Goal: Task Accomplishment & Management: Use online tool/utility

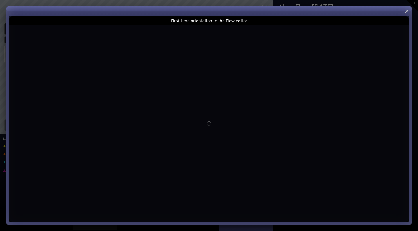
click at [408, 0] on div "Step 1: Select a Template Step 2: Review sample data used by this Template Pick…" at bounding box center [209, 0] width 418 height 0
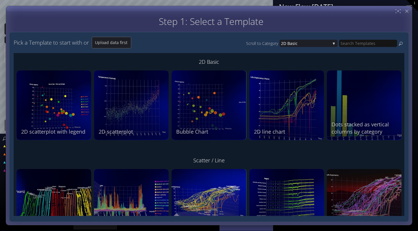
type input "Magic help"
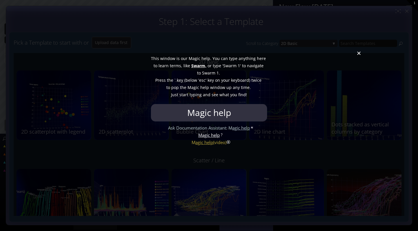
click at [359, 56] on div at bounding box center [209, 115] width 418 height 231
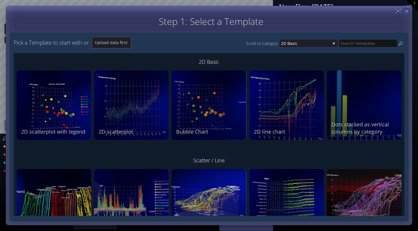
click at [406, 10] on icon at bounding box center [407, 11] width 6 height 6
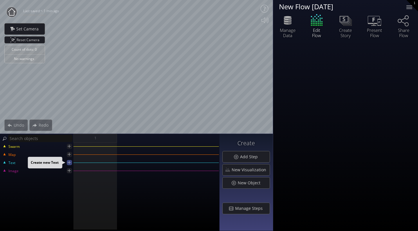
click at [69, 162] on icon at bounding box center [69, 162] width 3 height 3
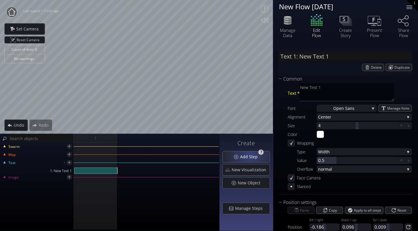
click at [250, 157] on span "Add Step" at bounding box center [250, 157] width 21 height 6
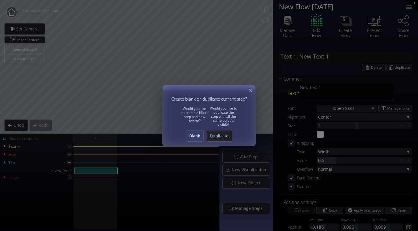
click at [194, 137] on span "Blank" at bounding box center [194, 136] width 17 height 6
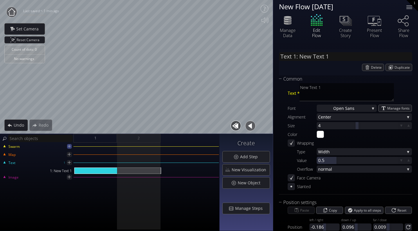
click at [71, 147] on icon at bounding box center [69, 146] width 5 height 5
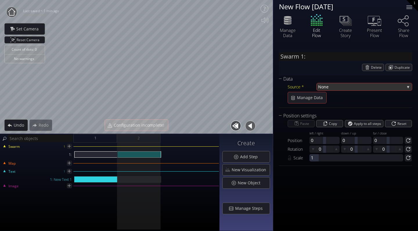
click at [359, 87] on span "None" at bounding box center [361, 86] width 87 height 7
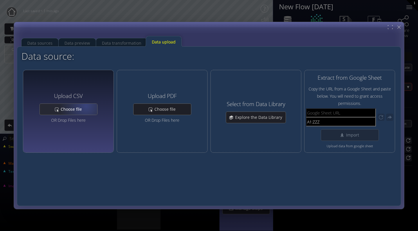
click at [83, 107] on span "Choose file" at bounding box center [72, 110] width 25 height 6
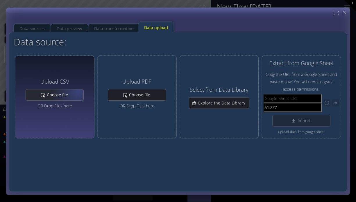
click at [78, 91] on div "Choose file" at bounding box center [55, 94] width 58 height 11
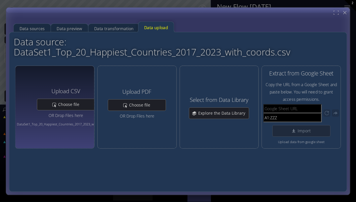
type input "Swarm 1: DataSet1_Top_20_Happiest_Countries_2017_2023_with_coords.csv"
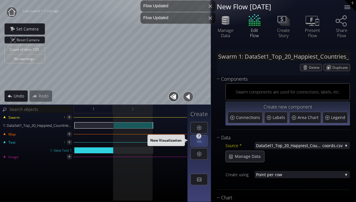
click at [200, 141] on div at bounding box center [199, 140] width 17 height 11
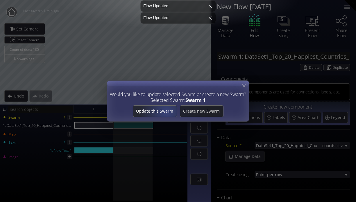
click at [167, 112] on span "Update this Swarm" at bounding box center [155, 111] width 44 height 6
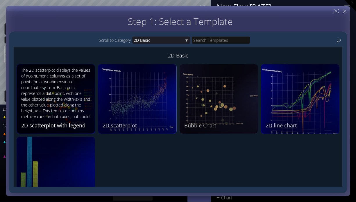
click at [56, 100] on div "The 2D scatterplot displays the values of two numeric columns as a set of point…" at bounding box center [56, 93] width 71 height 53
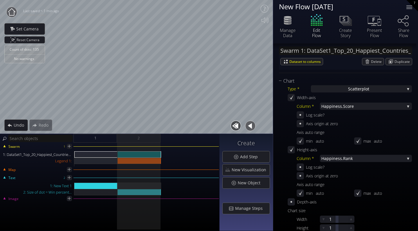
scroll to position [117, 0]
click at [341, 103] on span "ness.Score" at bounding box center [369, 105] width 72 height 7
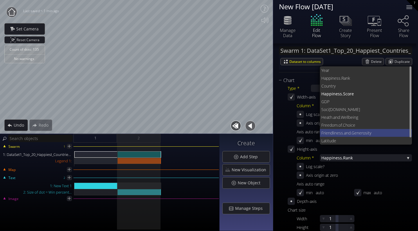
scroll to position [1, 0]
click at [336, 131] on span "Friendliness.and." at bounding box center [336, 133] width 30 height 8
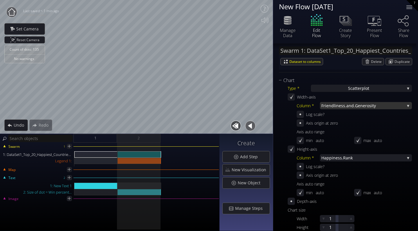
click at [336, 108] on span "Friendliness.and." at bounding box center [338, 105] width 34 height 7
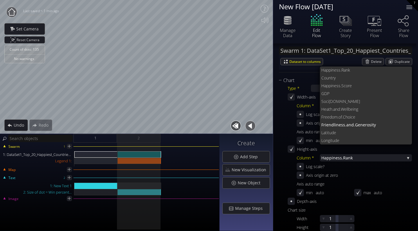
scroll to position [8, 0]
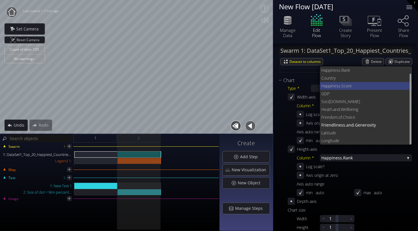
click at [331, 87] on span "Happi" at bounding box center [326, 86] width 10 height 8
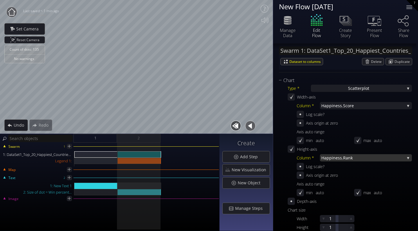
click at [328, 157] on span "Happ" at bounding box center [326, 157] width 10 height 7
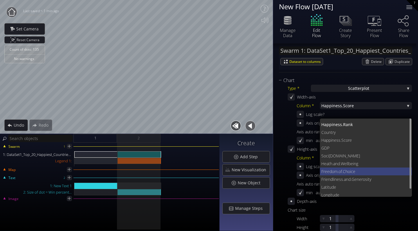
scroll to position [6, 0]
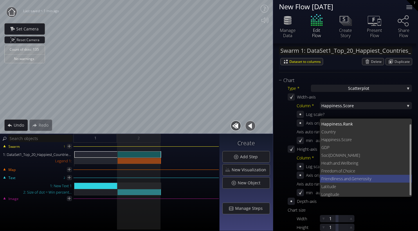
click at [333, 178] on span "Friendliness.and." at bounding box center [336, 179] width 30 height 8
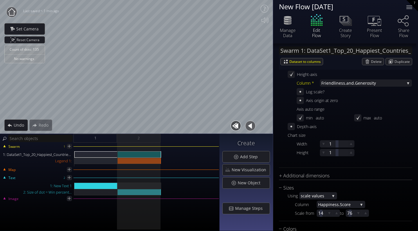
scroll to position [192, 0]
click at [349, 145] on icon at bounding box center [351, 144] width 6 height 6
click at [349, 145] on icon at bounding box center [350, 144] width 5 height 5
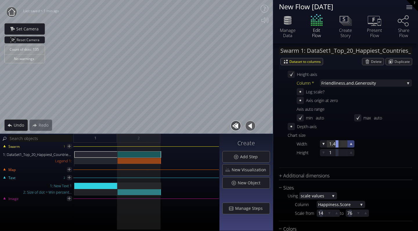
click at [349, 145] on icon at bounding box center [351, 144] width 6 height 6
click at [349, 145] on icon at bounding box center [350, 144] width 5 height 5
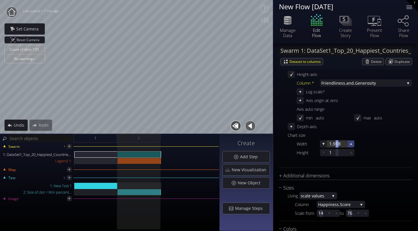
click at [349, 145] on icon at bounding box center [350, 144] width 5 height 5
click at [349, 145] on icon at bounding box center [350, 143] width 5 height 5
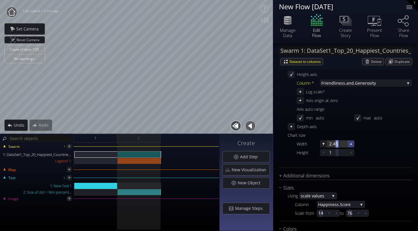
click at [349, 145] on icon at bounding box center [350, 144] width 5 height 5
click at [349, 145] on icon at bounding box center [350, 143] width 5 height 5
click at [349, 145] on icon at bounding box center [350, 144] width 5 height 5
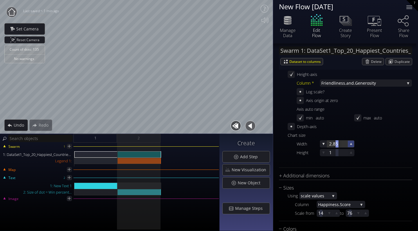
click at [349, 145] on icon at bounding box center [350, 144] width 5 height 5
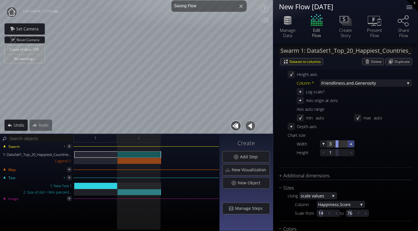
click at [349, 145] on icon at bounding box center [350, 143] width 5 height 5
click at [349, 145] on icon at bounding box center [350, 144] width 5 height 5
click at [349, 145] on icon at bounding box center [350, 143] width 5 height 5
click at [349, 145] on icon at bounding box center [350, 144] width 5 height 5
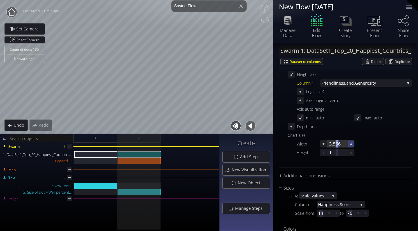
click at [349, 145] on icon at bounding box center [350, 144] width 5 height 5
click at [350, 145] on icon at bounding box center [351, 144] width 6 height 6
click at [350, 145] on icon at bounding box center [350, 144] width 5 height 5
click at [350, 145] on icon at bounding box center [351, 144] width 6 height 6
click at [350, 145] on icon at bounding box center [350, 144] width 5 height 5
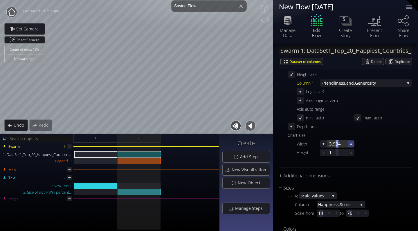
click at [350, 145] on icon at bounding box center [350, 144] width 5 height 5
click at [350, 145] on icon at bounding box center [351, 144] width 6 height 6
click at [350, 145] on icon at bounding box center [350, 144] width 5 height 5
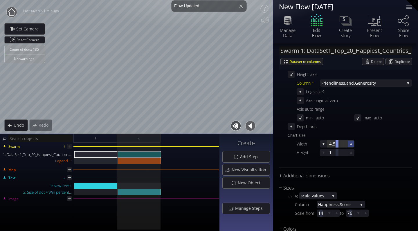
click at [350, 145] on icon at bounding box center [350, 144] width 5 height 5
click at [350, 145] on icon at bounding box center [351, 144] width 6 height 6
click at [350, 145] on icon at bounding box center [350, 144] width 5 height 5
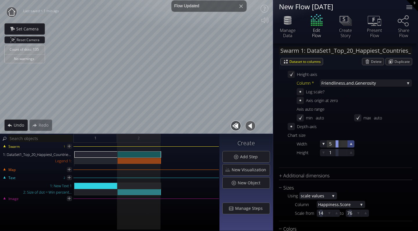
click at [350, 145] on icon at bounding box center [351, 144] width 6 height 6
click at [350, 145] on icon at bounding box center [350, 144] width 5 height 5
click at [350, 145] on icon at bounding box center [350, 143] width 5 height 5
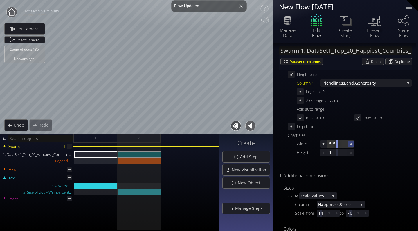
click at [350, 145] on icon at bounding box center [350, 144] width 5 height 5
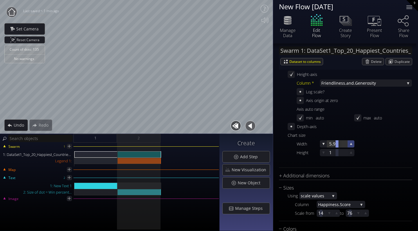
click at [350, 145] on icon at bounding box center [350, 143] width 5 height 5
click at [350, 145] on icon at bounding box center [350, 144] width 5 height 5
click at [350, 145] on icon at bounding box center [350, 143] width 5 height 5
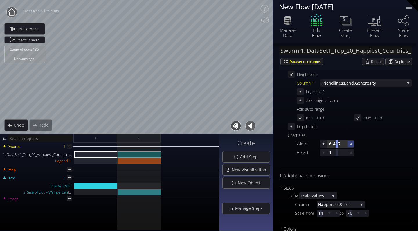
click at [350, 145] on icon at bounding box center [350, 144] width 5 height 5
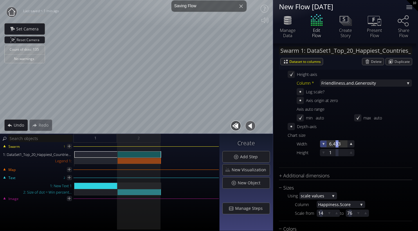
click at [323, 146] on icon at bounding box center [323, 144] width 5 height 5
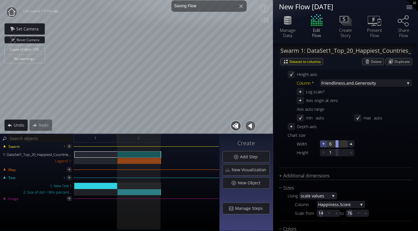
click at [323, 146] on icon at bounding box center [323, 144] width 5 height 5
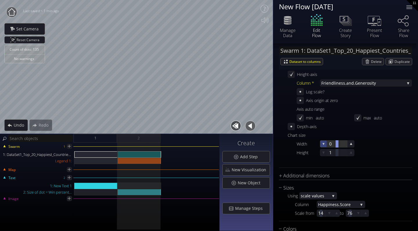
click at [323, 147] on icon at bounding box center [323, 144] width 5 height 5
click at [351, 144] on icon at bounding box center [351, 144] width 2 height 2
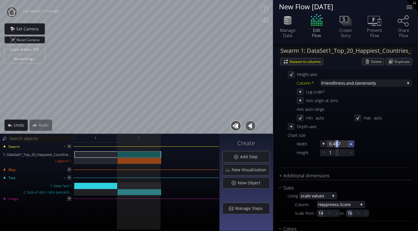
click at [351, 144] on icon at bounding box center [351, 144] width 2 height 2
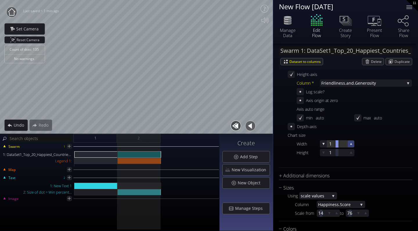
click at [351, 144] on icon at bounding box center [351, 144] width 2 height 2
click at [351, 144] on icon at bounding box center [350, 144] width 5 height 5
click at [320, 144] on div "1.2" at bounding box center [337, 144] width 35 height 7
click at [322, 143] on icon at bounding box center [323, 144] width 5 height 5
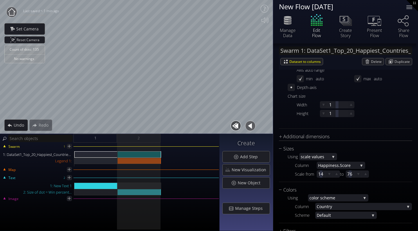
scroll to position [241, 0]
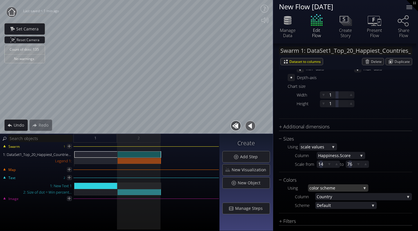
click at [351, 189] on span "lor scheme" at bounding box center [337, 188] width 47 height 7
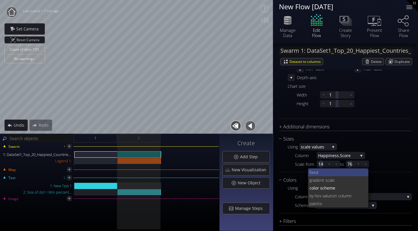
click at [327, 173] on span "fixed" at bounding box center [337, 173] width 55 height 8
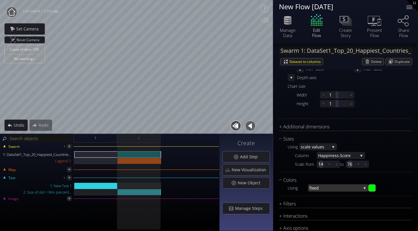
click at [365, 186] on div "fixed" at bounding box center [338, 188] width 60 height 7
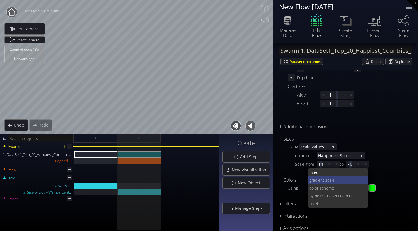
click at [335, 182] on span "ient scale" at bounding box center [340, 181] width 47 height 8
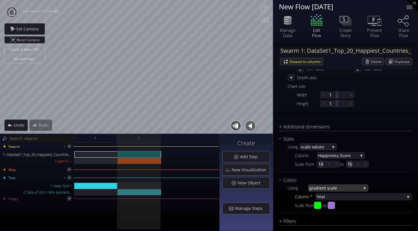
click at [359, 188] on span "ient scale" at bounding box center [340, 188] width 43 height 7
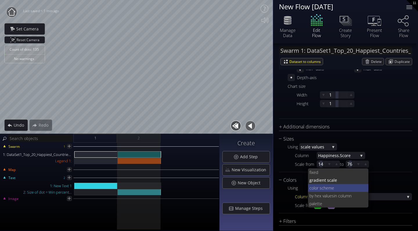
click at [340, 191] on span "lor scheme" at bounding box center [339, 188] width 50 height 8
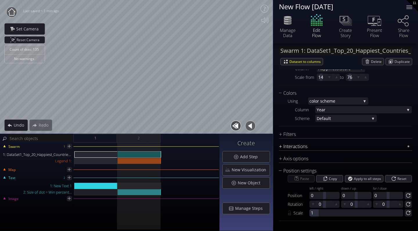
scroll to position [328, 0]
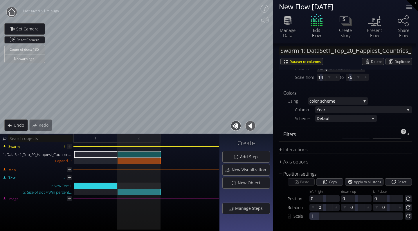
click at [288, 134] on div "Filters" at bounding box center [342, 134] width 126 height 7
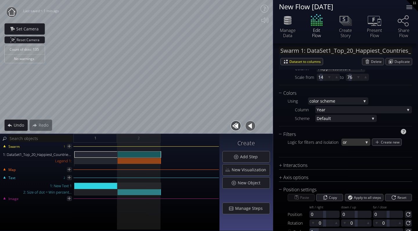
click at [367, 142] on div "or" at bounding box center [356, 142] width 29 height 7
click at [350, 140] on span "or" at bounding box center [354, 138] width 23 height 8
click at [377, 143] on div "Create new" at bounding box center [386, 142] width 29 height 7
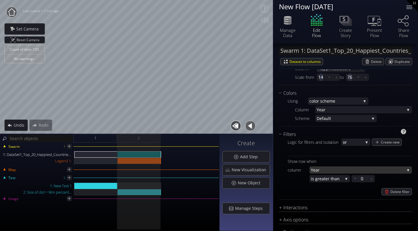
click at [328, 170] on span "Year" at bounding box center [358, 170] width 94 height 7
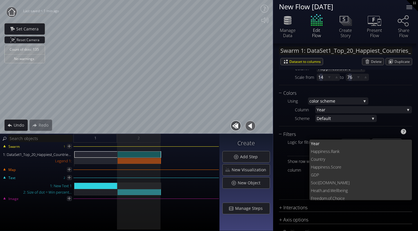
click at [281, 187] on div "Logic for filters and isolation or or and Create new Show row when column Year …" at bounding box center [345, 167] width 133 height 58
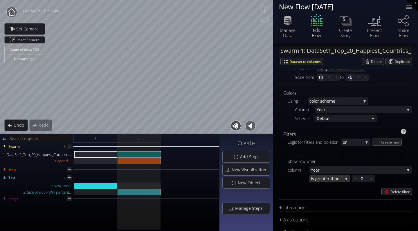
click at [340, 179] on span "eater than" at bounding box center [331, 178] width 24 height 7
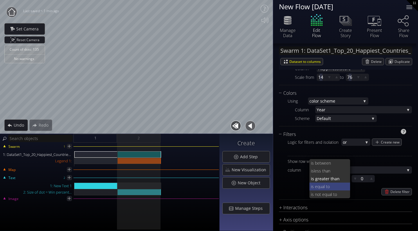
click at [328, 187] on span "s equal to" at bounding box center [329, 187] width 34 height 8
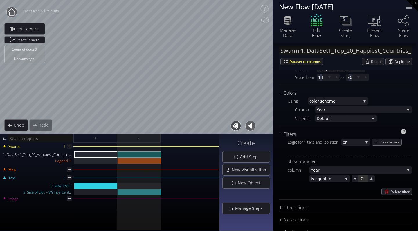
click at [363, 179] on div at bounding box center [363, 178] width 9 height 7
type input "0"
click at [338, 108] on span "Year" at bounding box center [361, 109] width 88 height 7
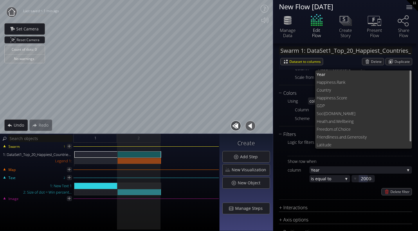
click at [291, 114] on div "Using co lor scheme fixed grad ient scale co lor scheme by hex values in column…" at bounding box center [350, 110] width 124 height 25
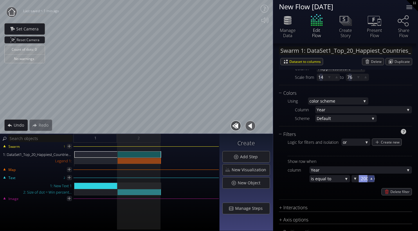
click at [371, 179] on icon at bounding box center [372, 179] width 2 height 2
click at [353, 180] on icon at bounding box center [355, 179] width 5 height 5
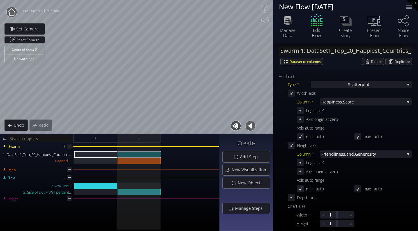
scroll to position [112, 0]
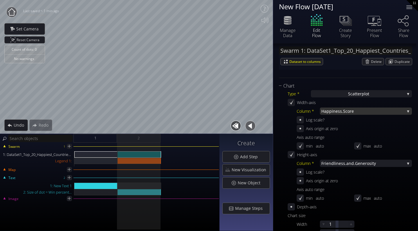
click at [346, 112] on span "ness.Score" at bounding box center [369, 111] width 72 height 7
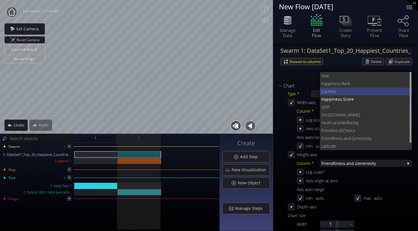
click at [339, 91] on span "try" at bounding box center [369, 92] width 77 height 8
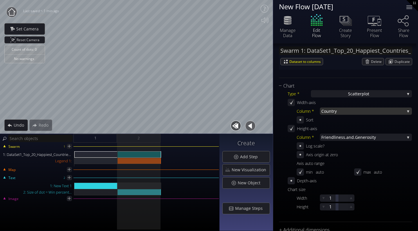
click at [338, 110] on span "try" at bounding box center [368, 111] width 73 height 7
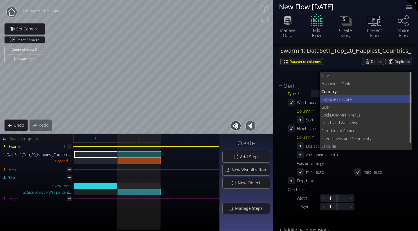
click at [332, 99] on span "Happi" at bounding box center [326, 100] width 10 height 8
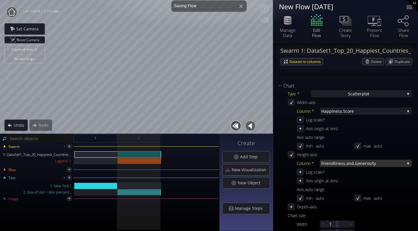
click at [342, 162] on span "Friendliness.and." at bounding box center [338, 163] width 34 height 7
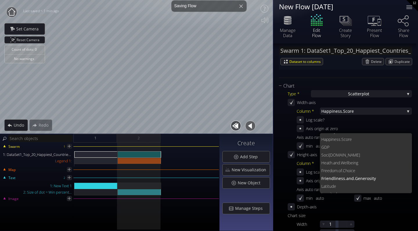
scroll to position [8, 0]
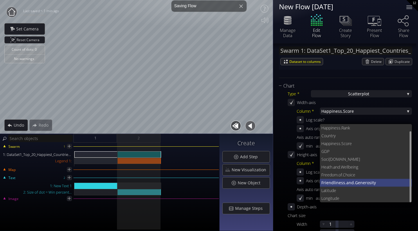
click at [337, 182] on span "Friendliness.and." at bounding box center [338, 183] width 34 height 8
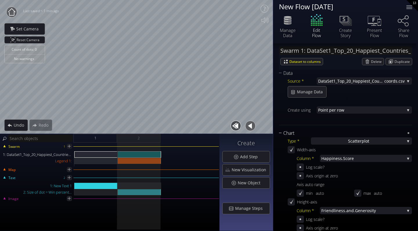
scroll to position [58, 0]
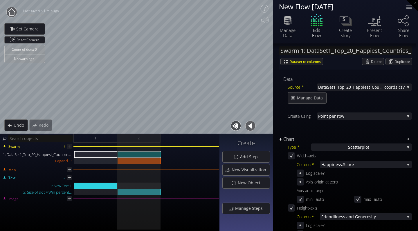
click at [288, 138] on div "Chart" at bounding box center [342, 139] width 126 height 7
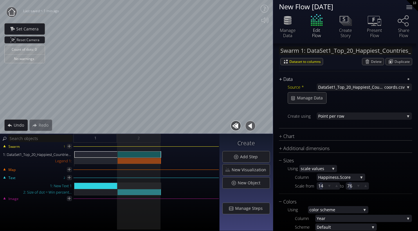
click at [281, 76] on div "Data" at bounding box center [342, 79] width 126 height 7
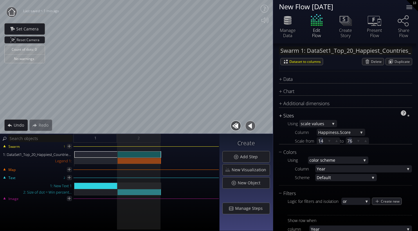
click at [284, 113] on div "Sizes" at bounding box center [342, 115] width 126 height 7
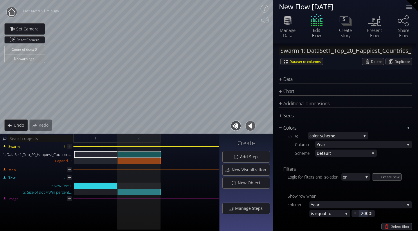
click at [285, 126] on div "Colors" at bounding box center [342, 128] width 126 height 7
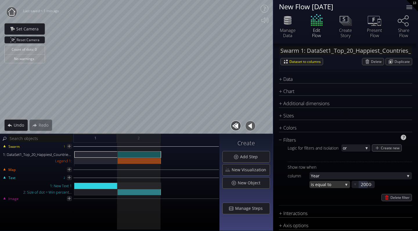
click at [340, 185] on span "s equal to" at bounding box center [327, 184] width 31 height 7
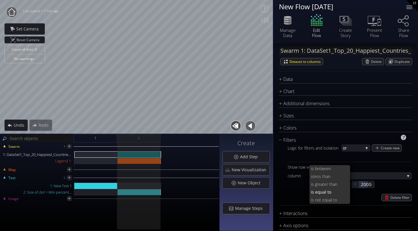
scroll to position [0, 0]
click at [326, 198] on span "t equal to" at bounding box center [333, 201] width 26 height 8
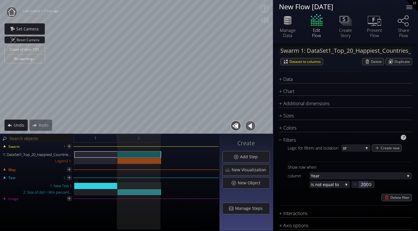
click at [344, 181] on div "Show row when column Year Year Happ iness.Rank Coun try Happi ness.Score GDP So…" at bounding box center [350, 181] width 124 height 39
click at [366, 185] on div at bounding box center [363, 184] width 9 height 7
click at [370, 186] on input "2000" at bounding box center [372, 184] width 23 height 7
type input "2020"
click at [344, 183] on div "is no t equal to" at bounding box center [330, 184] width 41 height 7
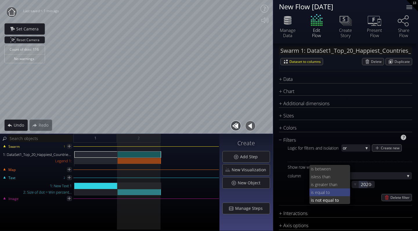
click at [330, 194] on span "s equal to" at bounding box center [329, 193] width 34 height 8
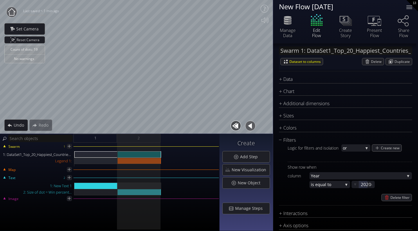
click at [291, 134] on div "Chart Type * S catterplot S catterplot Categoriz ed columns Map from c oordinat…" at bounding box center [345, 161] width 133 height 147
click at [291, 126] on div "Colors" at bounding box center [342, 128] width 126 height 7
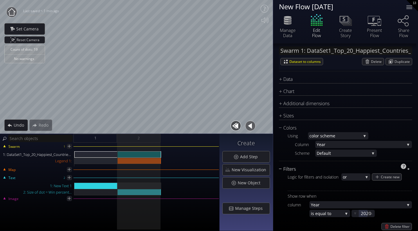
click at [283, 169] on div "Filters" at bounding box center [342, 169] width 126 height 7
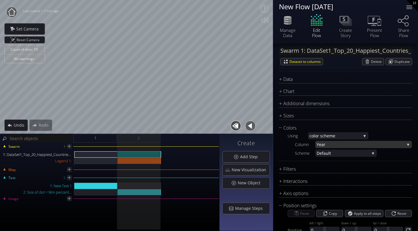
click at [320, 144] on span "Year" at bounding box center [361, 144] width 88 height 7
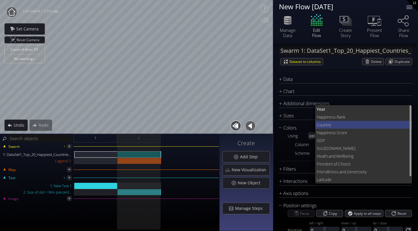
click at [323, 125] on span "Coun" at bounding box center [322, 125] width 10 height 8
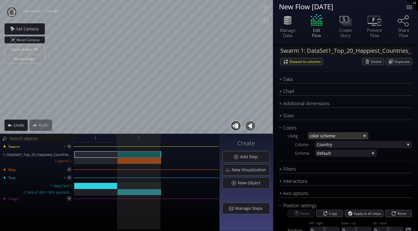
click at [326, 133] on span "lor scheme" at bounding box center [337, 135] width 47 height 7
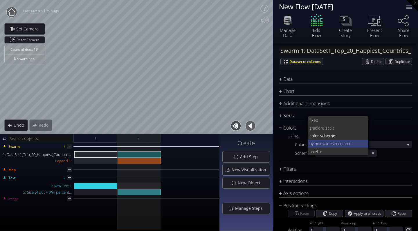
click at [343, 145] on span "in column" at bounding box center [349, 144] width 30 height 8
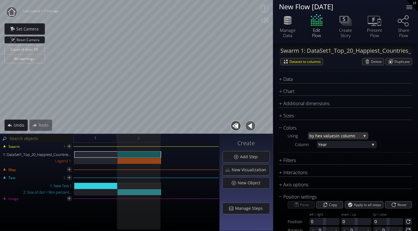
click at [334, 134] on span "by hex values" at bounding box center [323, 135] width 26 height 7
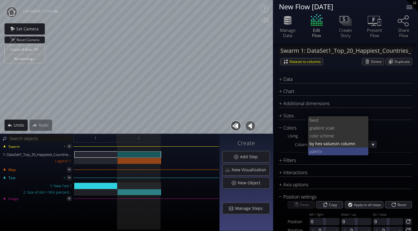
click at [326, 152] on span "tte" at bounding box center [340, 152] width 47 height 8
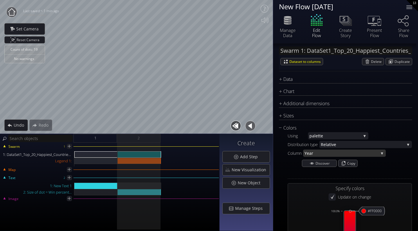
type input "#ff0000"
type input "#0000ff"
click at [326, 136] on span "tte" at bounding box center [339, 135] width 43 height 7
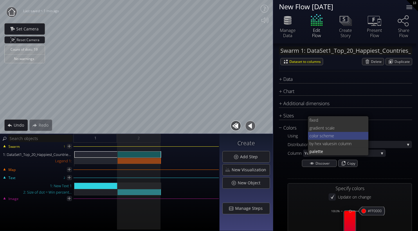
click at [325, 135] on span "lor scheme" at bounding box center [339, 136] width 50 height 8
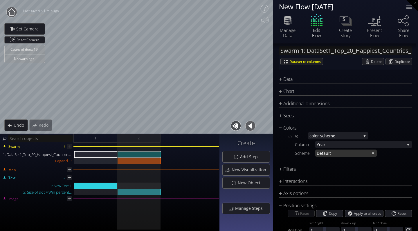
click at [318, 155] on span "Defa" at bounding box center [321, 153] width 9 height 7
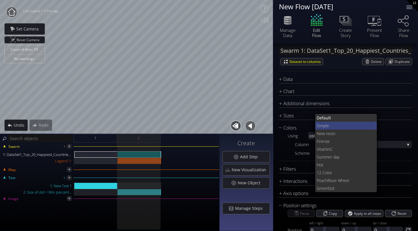
click at [322, 127] on span "mple" at bounding box center [346, 126] width 53 height 8
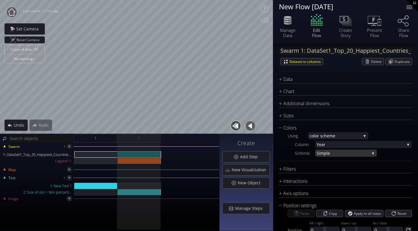
click at [323, 156] on span "mple" at bounding box center [344, 153] width 49 height 7
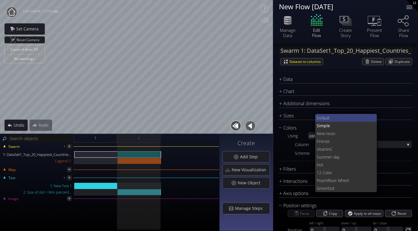
click at [318, 117] on span "Defa" at bounding box center [321, 118] width 8 height 8
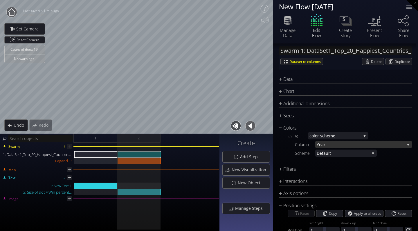
click at [327, 144] on span "Year" at bounding box center [361, 144] width 88 height 7
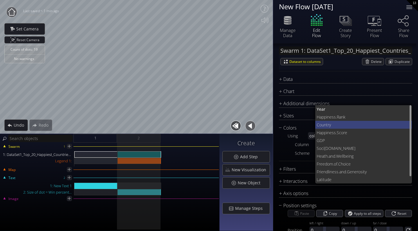
click at [330, 126] on span "try" at bounding box center [366, 125] width 81 height 8
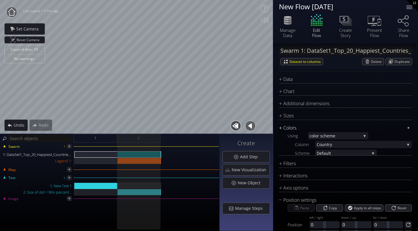
click at [289, 127] on div "Colors" at bounding box center [342, 128] width 126 height 7
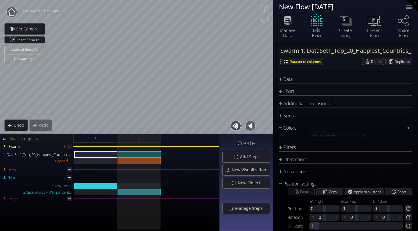
click at [289, 127] on div "Colors" at bounding box center [342, 128] width 126 height 7
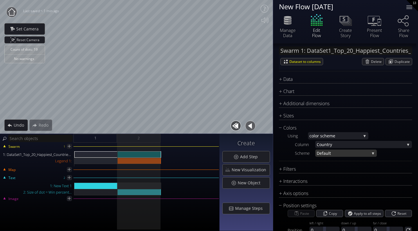
click at [324, 156] on span "Defa" at bounding box center [321, 153] width 9 height 7
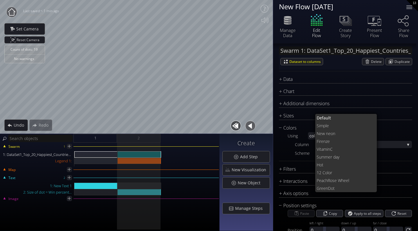
click at [298, 158] on div "Colors Using co lor scheme fixed grad ient scale co lor scheme by hex values in…" at bounding box center [345, 143] width 133 height 37
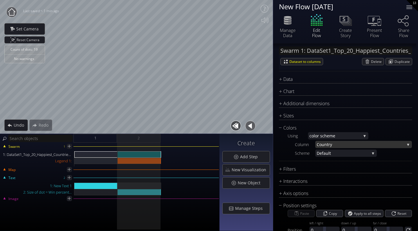
click at [326, 145] on span "Coun" at bounding box center [322, 144] width 10 height 7
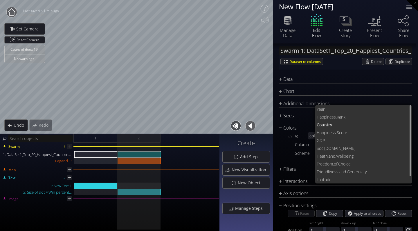
click at [285, 157] on div "Using co lor scheme fixed grad ient scale co lor scheme by hex values in column…" at bounding box center [345, 144] width 133 height 25
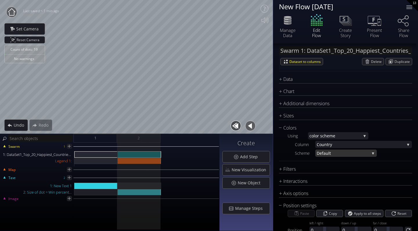
click at [324, 154] on span "Defa" at bounding box center [321, 153] width 9 height 7
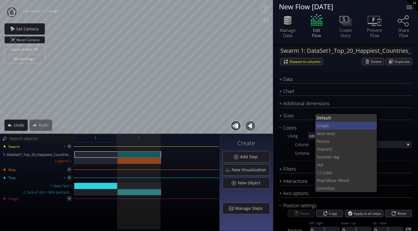
click at [324, 125] on span "mple" at bounding box center [346, 126] width 53 height 8
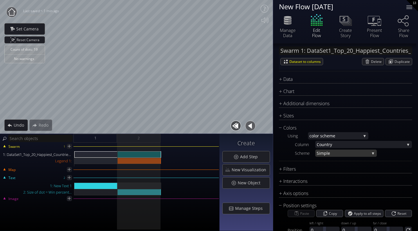
click at [326, 153] on span "mple" at bounding box center [344, 153] width 49 height 7
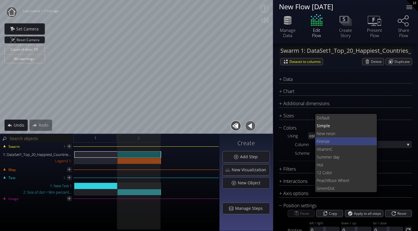
click at [326, 145] on span "nze" at bounding box center [348, 142] width 49 height 8
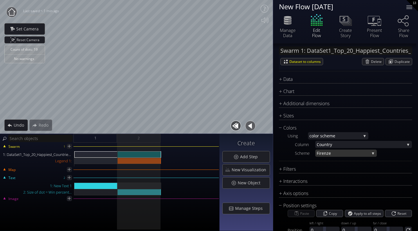
click at [326, 154] on span "nze" at bounding box center [347, 153] width 46 height 7
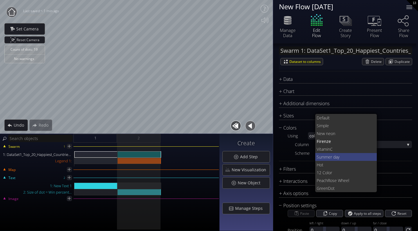
click at [326, 156] on span "Summer day" at bounding box center [345, 157] width 56 height 8
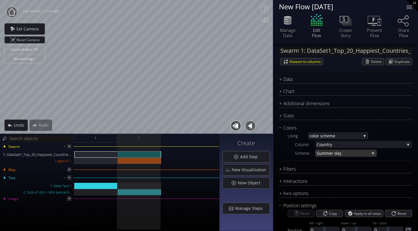
click at [325, 153] on span "Summer day" at bounding box center [343, 153] width 53 height 7
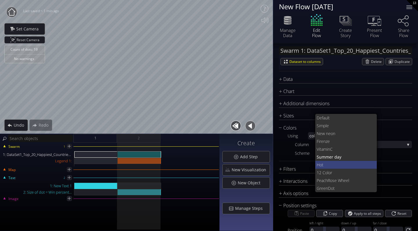
click at [323, 165] on span "Hot" at bounding box center [345, 165] width 56 height 8
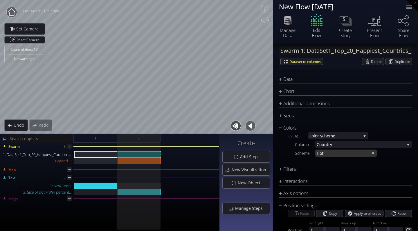
click at [325, 151] on span "Hot" at bounding box center [343, 153] width 53 height 7
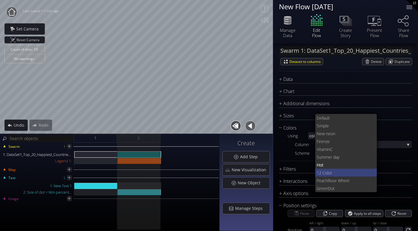
click at [323, 173] on span "12 Col" at bounding box center [323, 173] width 12 height 8
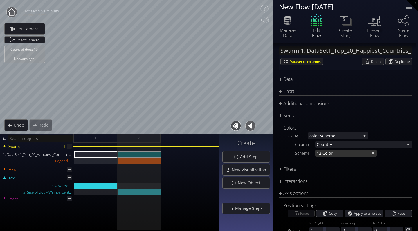
click at [329, 153] on span "or" at bounding box center [349, 153] width 41 height 7
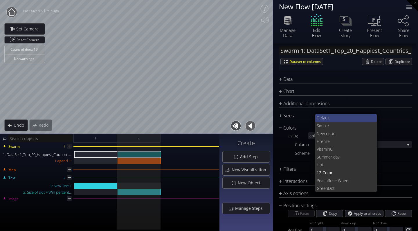
click at [326, 118] on span "ult" at bounding box center [348, 118] width 47 height 8
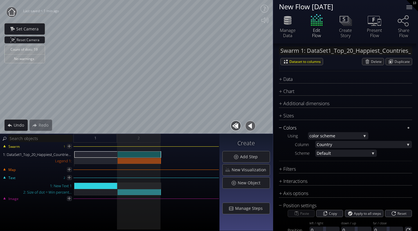
click at [283, 126] on div "Colors" at bounding box center [342, 128] width 126 height 7
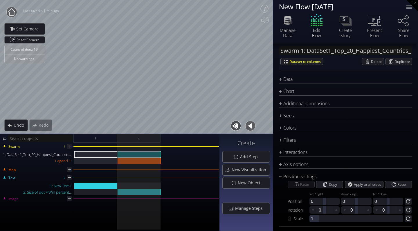
click at [294, 99] on div "Chart Type * S catterplot S catterplot Categoriz ed columns Map from c oordinat…" at bounding box center [345, 130] width 133 height 85
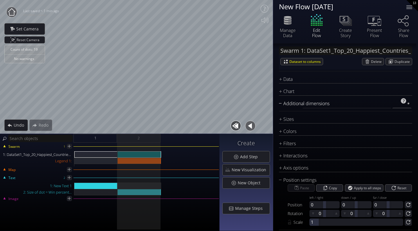
click at [292, 102] on div "Additional dimensions" at bounding box center [342, 103] width 126 height 7
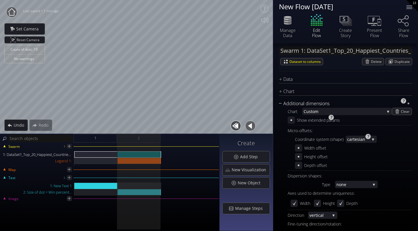
click at [288, 104] on div "Additional dimensions" at bounding box center [342, 103] width 126 height 7
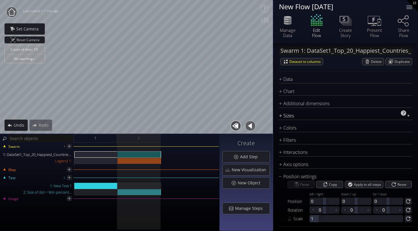
click at [293, 117] on div "Sizes" at bounding box center [342, 115] width 126 height 7
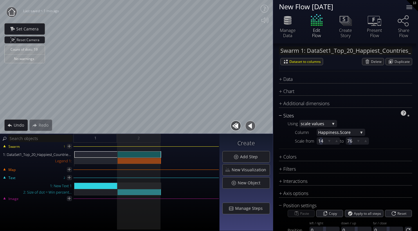
click at [293, 114] on div "Sizes" at bounding box center [342, 115] width 126 height 7
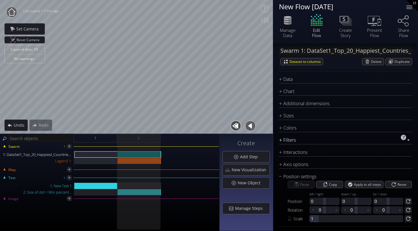
click at [287, 140] on div "Filters" at bounding box center [342, 140] width 126 height 7
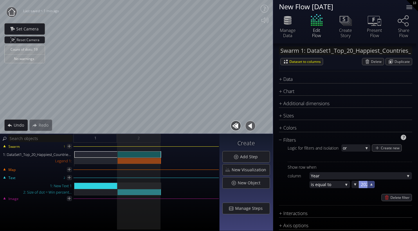
click at [374, 184] on icon at bounding box center [372, 185] width 6 height 6
click at [365, 184] on div at bounding box center [363, 184] width 9 height 7
click at [374, 185] on input "2020.1" at bounding box center [372, 184] width 23 height 7
click at [366, 185] on div at bounding box center [363, 184] width 9 height 7
click at [371, 186] on input "2021" at bounding box center [372, 184] width 23 height 7
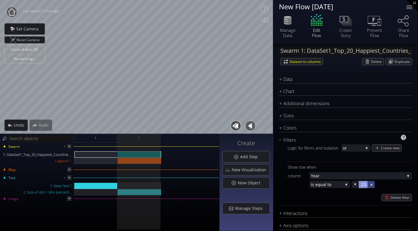
click at [373, 185] on icon at bounding box center [372, 185] width 6 height 6
click at [362, 184] on div at bounding box center [363, 184] width 9 height 7
click at [374, 185] on input "2022.1" at bounding box center [372, 184] width 23 height 7
click at [370, 184] on icon at bounding box center [372, 185] width 6 height 6
click at [364, 185] on div at bounding box center [363, 184] width 9 height 7
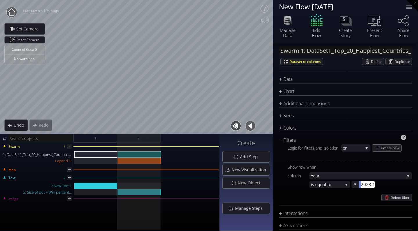
click at [375, 185] on input "2023.1" at bounding box center [372, 184] width 23 height 7
type input "2"
click at [365, 184] on div at bounding box center [363, 184] width 9 height 7
click at [370, 186] on input "2019" at bounding box center [372, 184] width 23 height 7
click at [366, 185] on div at bounding box center [363, 184] width 9 height 7
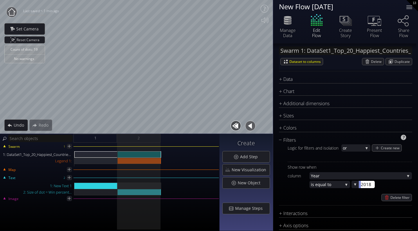
click at [371, 184] on input "2018" at bounding box center [372, 184] width 23 height 7
click at [364, 185] on div at bounding box center [363, 184] width 9 height 7
click at [371, 185] on input "2017" at bounding box center [372, 184] width 23 height 7
click at [365, 183] on div at bounding box center [363, 184] width 9 height 7
click at [370, 185] on input "2012" at bounding box center [372, 184] width 23 height 7
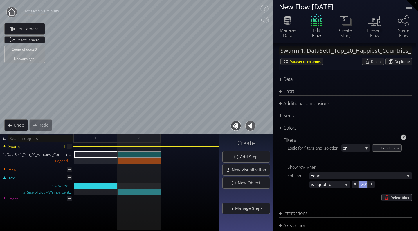
click at [366, 185] on div at bounding box center [363, 184] width 9 height 7
click at [370, 186] on input "2013" at bounding box center [372, 184] width 23 height 7
click at [365, 184] on div at bounding box center [363, 184] width 9 height 7
click at [370, 185] on input "2014" at bounding box center [372, 184] width 23 height 7
click at [365, 185] on div at bounding box center [363, 184] width 9 height 7
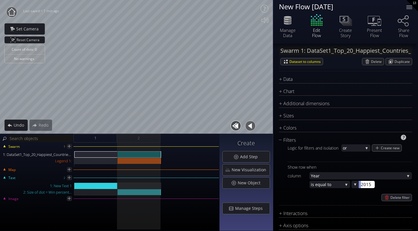
click at [371, 186] on input "2015" at bounding box center [372, 184] width 23 height 7
click at [365, 187] on div at bounding box center [363, 184] width 9 height 7
click at [370, 186] on input "2016" at bounding box center [372, 184] width 23 height 7
type input "2022"
click at [299, 139] on div "Filters" at bounding box center [342, 140] width 126 height 7
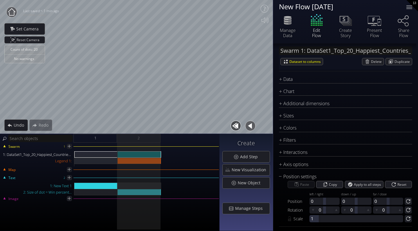
click at [292, 87] on div "Data Source * DataSet1_Top_20_Happiest_Countries_2017_2023_with_ coords.csv Non…" at bounding box center [345, 125] width 133 height 98
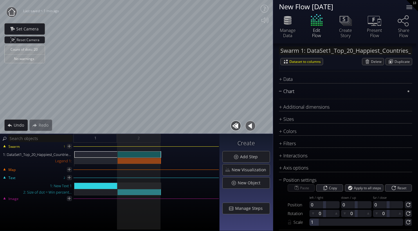
click at [291, 93] on div "Chart" at bounding box center [342, 91] width 126 height 7
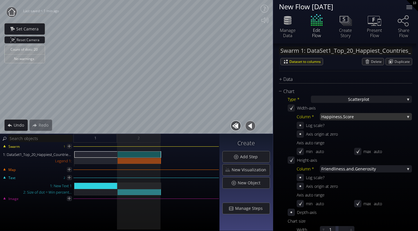
click at [326, 117] on span "Happi" at bounding box center [327, 116] width 12 height 7
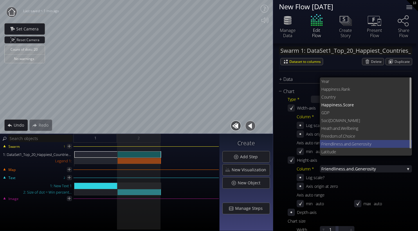
click at [325, 143] on span "Friendliness.and." at bounding box center [336, 144] width 30 height 8
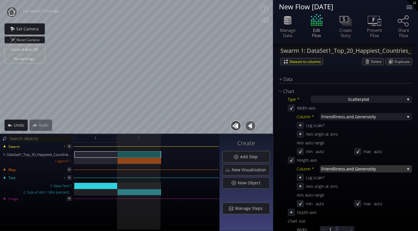
click at [332, 171] on span "Friendliness.and." at bounding box center [338, 169] width 34 height 7
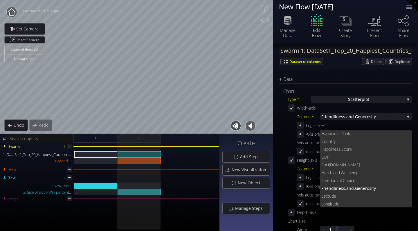
scroll to position [8, 0]
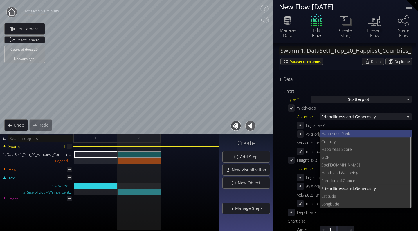
click at [340, 132] on span "iness.Rank" at bounding box center [369, 134] width 77 height 8
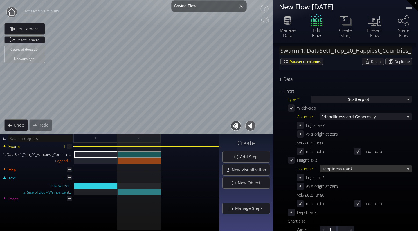
click at [336, 168] on span "iness.Rank" at bounding box center [368, 169] width 73 height 7
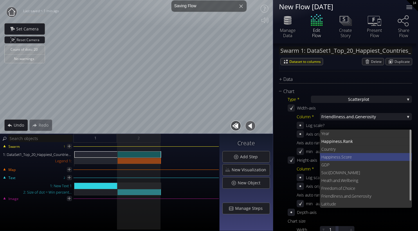
click at [336, 155] on span "ness.Score" at bounding box center [370, 157] width 76 height 8
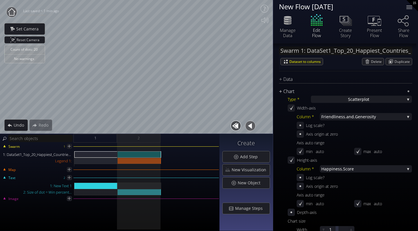
click at [288, 93] on div "Chart" at bounding box center [342, 91] width 126 height 7
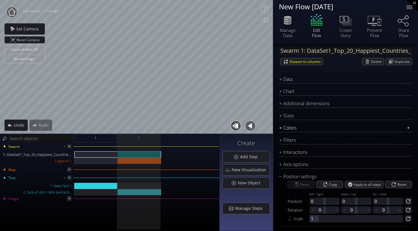
click at [293, 127] on div "Colors" at bounding box center [342, 128] width 126 height 7
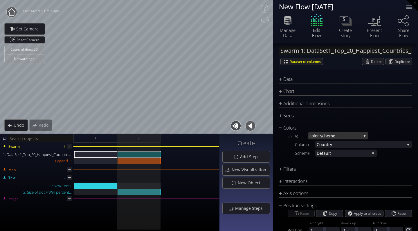
click at [325, 134] on span "lor scheme" at bounding box center [337, 135] width 47 height 7
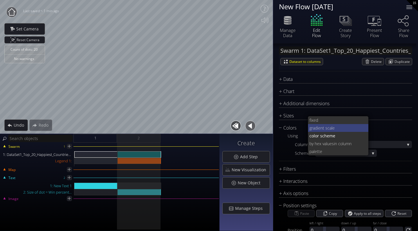
click at [314, 127] on span "grad" at bounding box center [314, 128] width 8 height 8
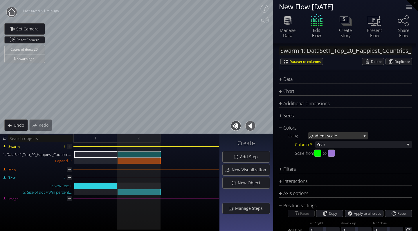
click at [316, 136] on span "grad" at bounding box center [314, 135] width 9 height 7
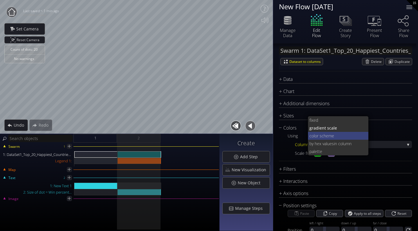
click at [316, 135] on span "lor scheme" at bounding box center [339, 136] width 50 height 8
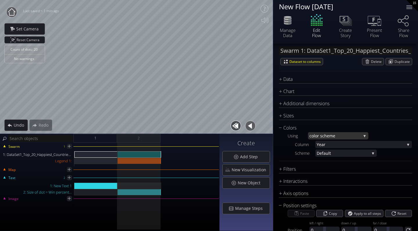
click at [318, 135] on span "lor scheme" at bounding box center [337, 135] width 47 height 7
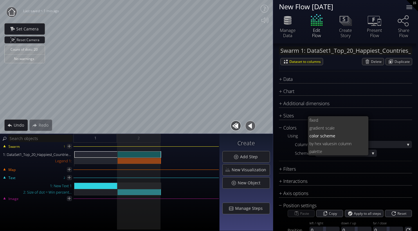
click at [288, 159] on div "Colors Using co lor scheme fixed grad ient scale co lor scheme by hex values in…" at bounding box center [345, 143] width 133 height 37
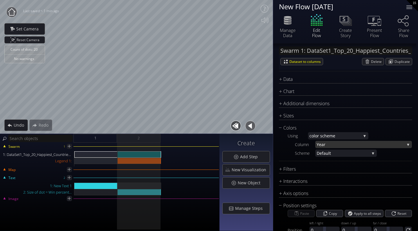
click at [321, 146] on span "Year" at bounding box center [361, 144] width 88 height 7
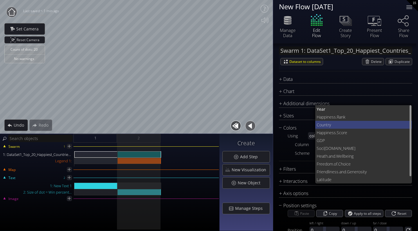
click at [322, 125] on span "Coun" at bounding box center [322, 125] width 10 height 8
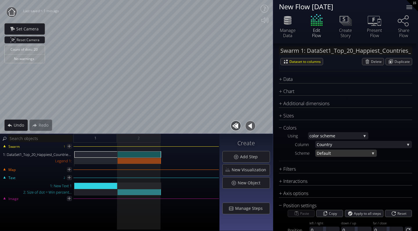
click at [321, 151] on span "Defa" at bounding box center [321, 153] width 9 height 7
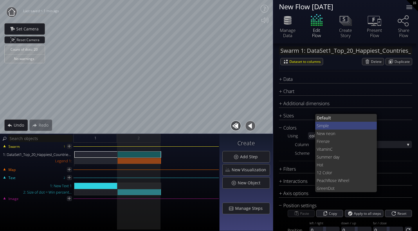
click at [321, 127] on span "mple" at bounding box center [346, 126] width 53 height 8
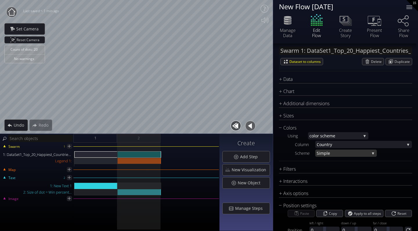
click at [322, 151] on span "mple" at bounding box center [344, 153] width 49 height 7
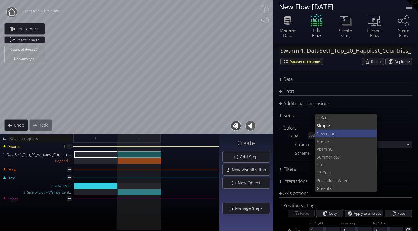
click at [326, 132] on span "New ne" at bounding box center [324, 134] width 14 height 8
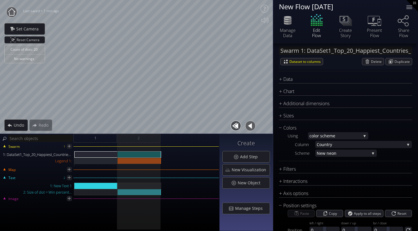
click at [324, 158] on div "Colors Using co lor scheme fixed grad ient scale co lor scheme by hex values in…" at bounding box center [345, 143] width 133 height 37
click at [323, 155] on span "New ne" at bounding box center [324, 153] width 15 height 7
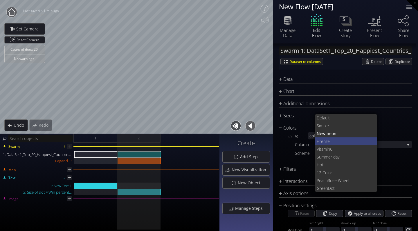
click at [317, 142] on span "Fire" at bounding box center [320, 142] width 7 height 8
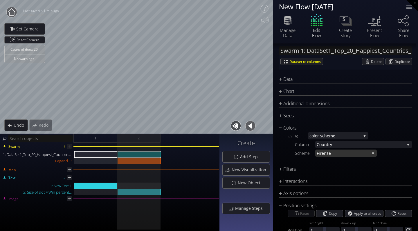
click at [326, 153] on span "nze" at bounding box center [347, 153] width 46 height 7
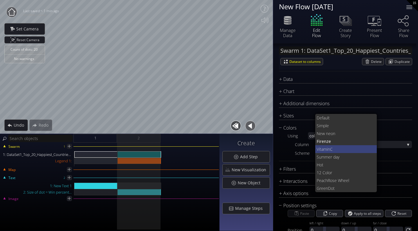
click at [326, 152] on span "Vitamin" at bounding box center [323, 149] width 13 height 8
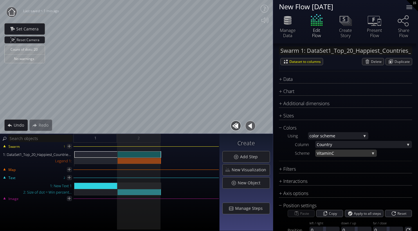
click at [325, 156] on span "Vitamin" at bounding box center [324, 153] width 15 height 7
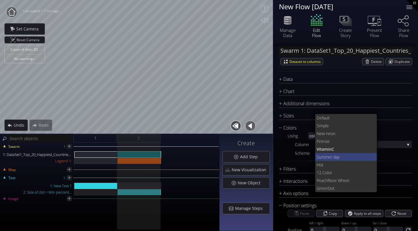
click at [325, 156] on span "Summer day" at bounding box center [345, 157] width 56 height 8
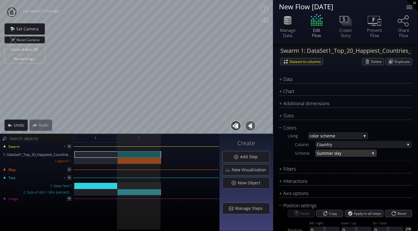
click at [325, 156] on span "Summer day" at bounding box center [343, 153] width 53 height 7
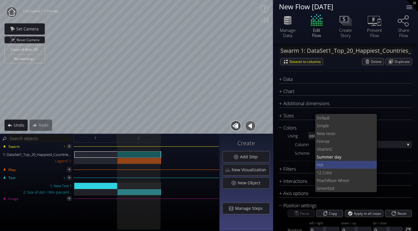
click at [324, 167] on span "Hot" at bounding box center [345, 165] width 56 height 8
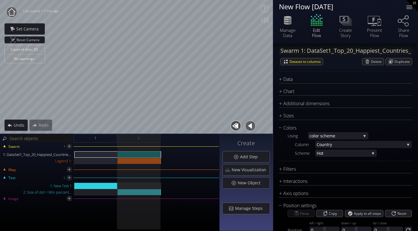
click at [324, 164] on div "Chart Type * S catterplot S catterplot Categoriz ed columns Map from c oordinat…" at bounding box center [345, 145] width 133 height 114
click at [324, 156] on span "Hot" at bounding box center [343, 153] width 53 height 7
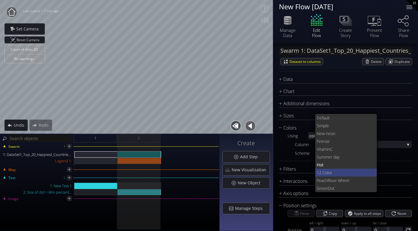
click at [321, 172] on span "12 Col" at bounding box center [323, 173] width 12 height 8
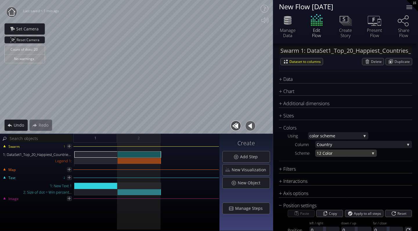
click at [324, 153] on span "12 Col" at bounding box center [323, 153] width 12 height 7
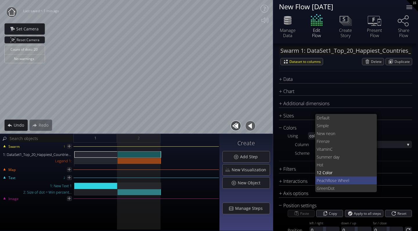
click at [323, 181] on span "Peach" at bounding box center [322, 181] width 11 height 8
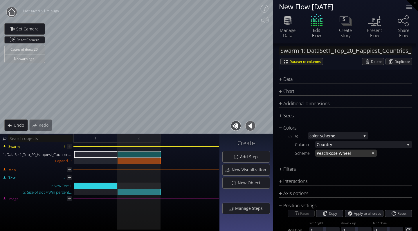
click at [330, 151] on span "Rose Wheel" at bounding box center [348, 153] width 41 height 7
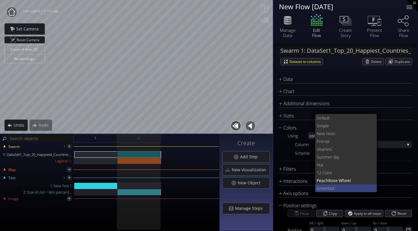
click at [321, 187] on span "GreenD" at bounding box center [324, 189] width 14 height 8
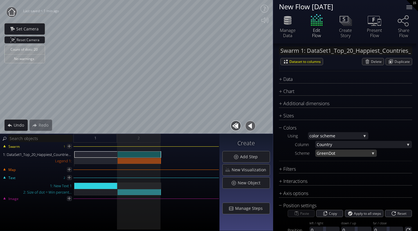
click at [328, 152] on span "GreenD" at bounding box center [324, 153] width 15 height 7
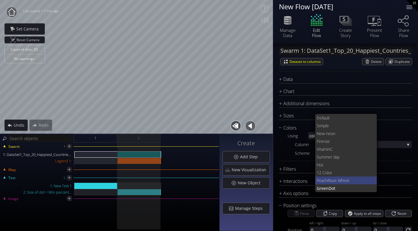
click at [320, 182] on span "Peach" at bounding box center [322, 181] width 11 height 8
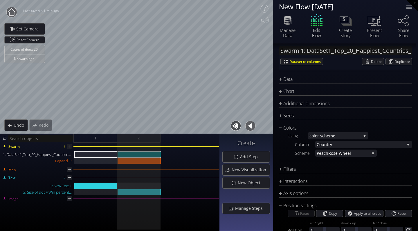
click at [332, 150] on div "Column Coun try Year Happ iness.Rank Coun try Happi ness.Score GDP Soci al.Supp…" at bounding box center [353, 149] width 117 height 16
click at [332, 154] on span "Rose Wheel" at bounding box center [348, 153] width 41 height 7
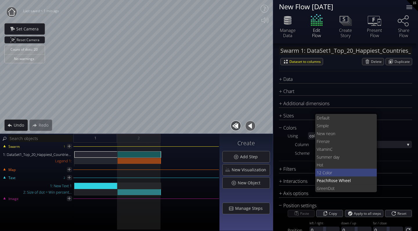
click at [324, 172] on span "12 Col" at bounding box center [323, 173] width 12 height 8
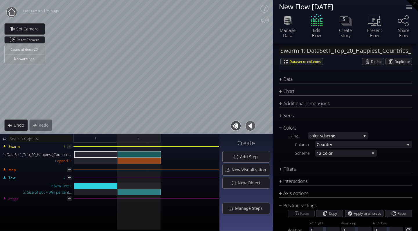
click at [297, 124] on div "Chart Type * S catterplot S catterplot Categoriz ed columns Map from c oordinat…" at bounding box center [345, 145] width 133 height 114
click at [297, 125] on div "Colors" at bounding box center [342, 128] width 126 height 7
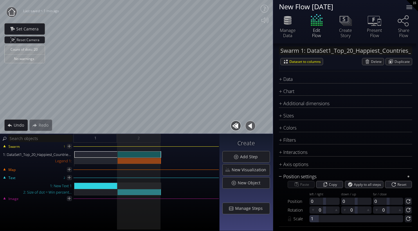
click at [293, 175] on div "Position settings" at bounding box center [342, 176] width 126 height 7
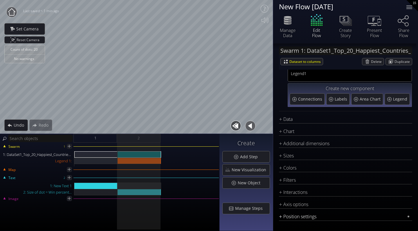
scroll to position [18, 0]
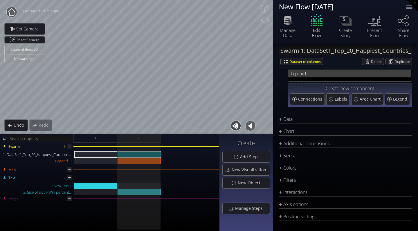
click at [320, 73] on span "1" at bounding box center [356, 73] width 104 height 7
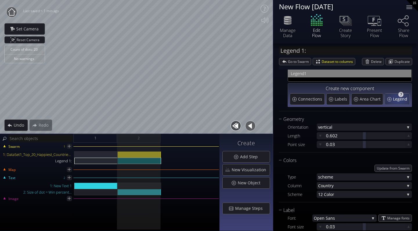
click at [397, 100] on span "Legend" at bounding box center [401, 99] width 16 height 6
type input "Legend 2:"
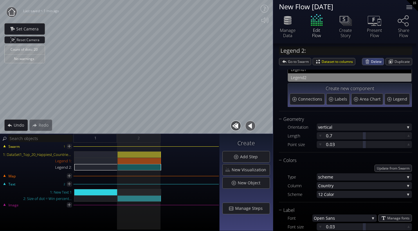
click at [374, 61] on span "Delete" at bounding box center [377, 61] width 13 height 7
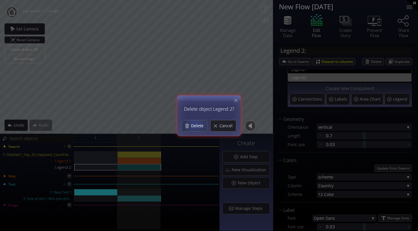
click at [196, 123] on span "Delete" at bounding box center [199, 126] width 16 height 6
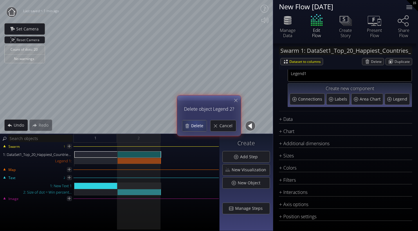
scroll to position [0, 0]
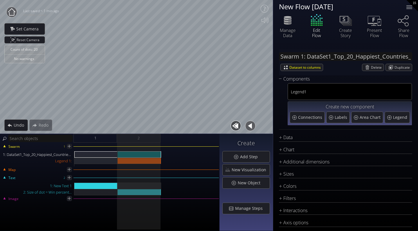
click at [320, 97] on div "Count of dots: 20 No warnings Close Calibrate to floor or table Close Tap anywh…" at bounding box center [209, 115] width 418 height 231
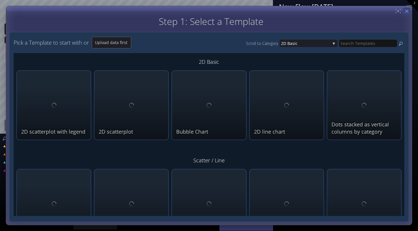
click at [407, 12] on icon at bounding box center [407, 11] width 6 height 6
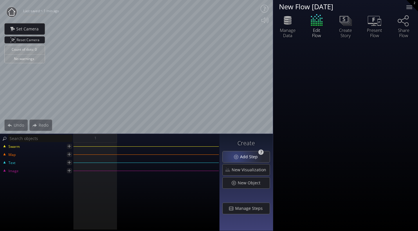
click at [237, 157] on div "Add Step" at bounding box center [246, 157] width 47 height 11
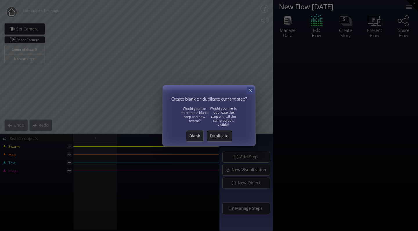
click at [249, 93] on icon at bounding box center [251, 91] width 6 height 6
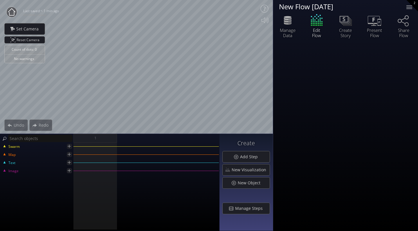
click at [70, 160] on div at bounding box center [69, 162] width 5 height 5
click at [70, 162] on icon at bounding box center [69, 162] width 5 height 5
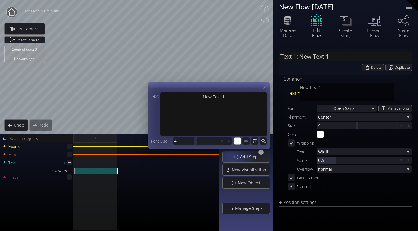
click at [233, 154] on div "Add Step" at bounding box center [246, 157] width 47 height 11
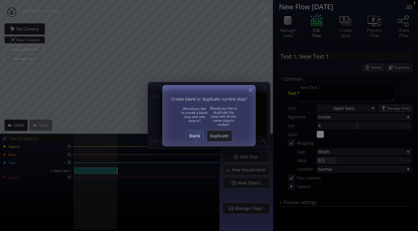
click at [197, 134] on span "Blank" at bounding box center [194, 136] width 17 height 6
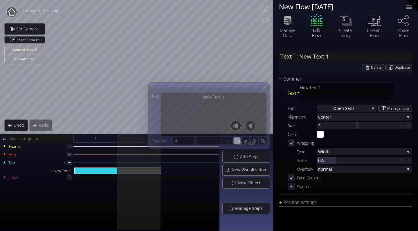
click at [266, 85] on icon at bounding box center [264, 87] width 5 height 5
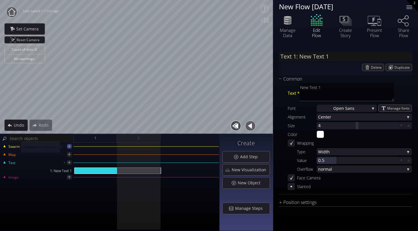
click at [69, 146] on icon at bounding box center [69, 146] width 3 height 3
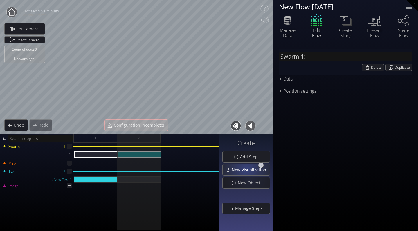
click at [248, 168] on span "New Visualization" at bounding box center [250, 170] width 38 height 6
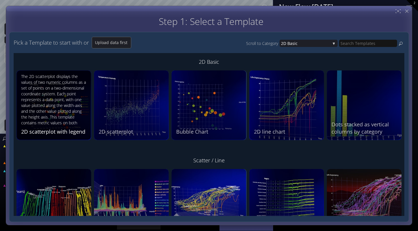
click at [42, 112] on div "The 2D scatterplot displays the values of two numeric columns as a set of point…" at bounding box center [54, 100] width 67 height 53
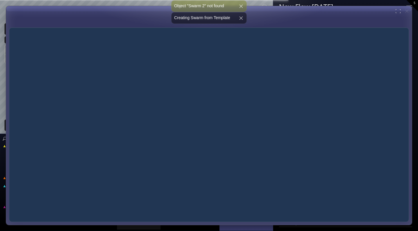
type input "Swarm 2: NFLteamstats.csv"
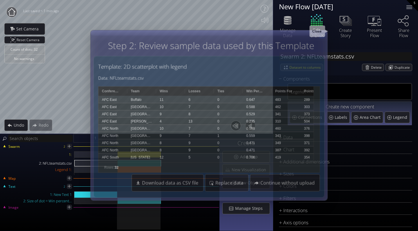
click at [323, 32] on div "Step 1: Select a Template Step 2: Review sample data used by this Template Pick…" at bounding box center [209, 115] width 238 height 171
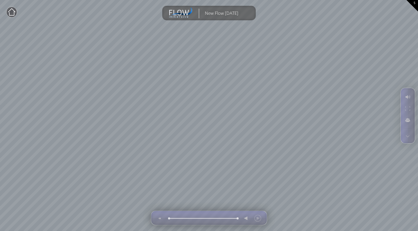
click at [7, 13] on circle at bounding box center [11, 12] width 10 height 10
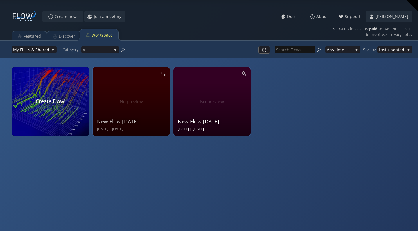
click at [207, 107] on div "New Flow [DATE] Sep 17 2025 | [DATE]" at bounding box center [213, 101] width 70 height 62
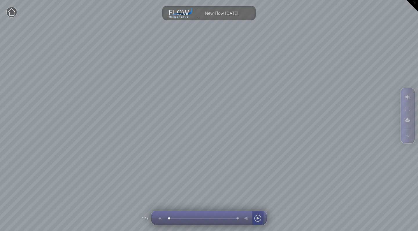
click at [256, 221] on div at bounding box center [258, 219] width 9 height 14
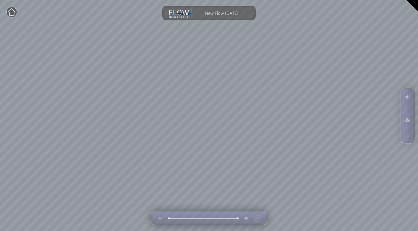
click at [10, 11] on circle at bounding box center [11, 12] width 10 height 10
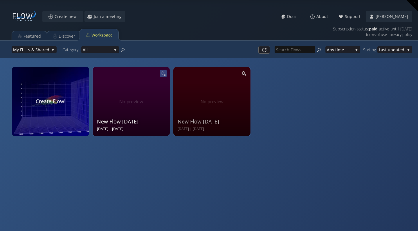
click at [163, 75] on icon at bounding box center [163, 73] width 5 height 5
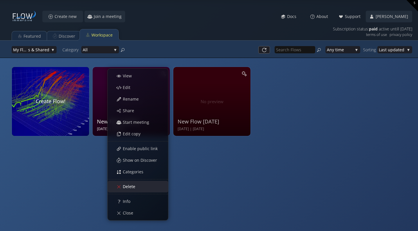
click at [121, 189] on div "Delete" at bounding box center [141, 187] width 54 height 11
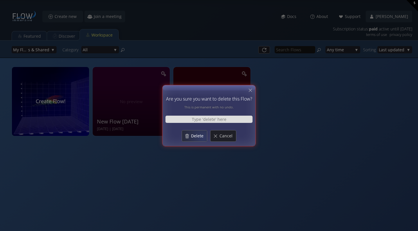
click at [198, 136] on span "Delete" at bounding box center [199, 136] width 16 height 6
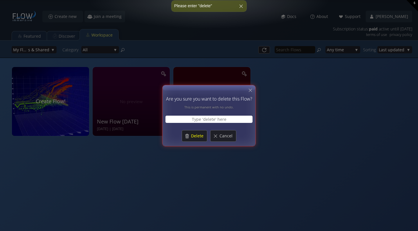
type input "i"
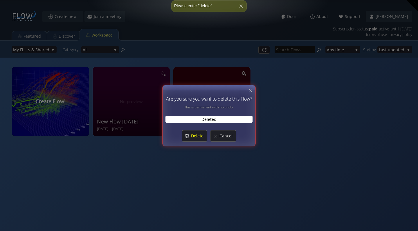
click at [204, 119] on input "Deleted" at bounding box center [209, 119] width 87 height 7
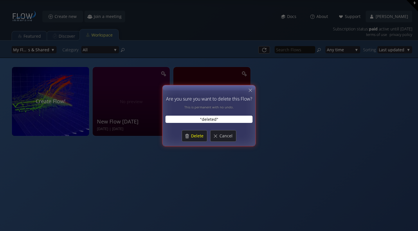
click at [215, 120] on input ""deleted"" at bounding box center [209, 119] width 87 height 7
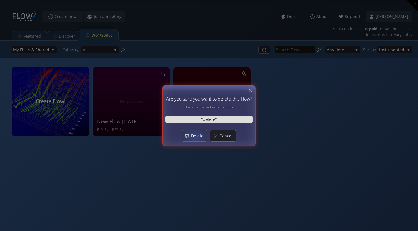
click at [195, 137] on span "Delete" at bounding box center [199, 136] width 16 height 6
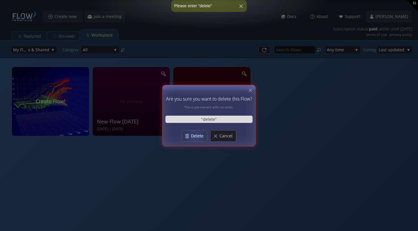
click at [195, 137] on span "Delete" at bounding box center [199, 136] width 16 height 6
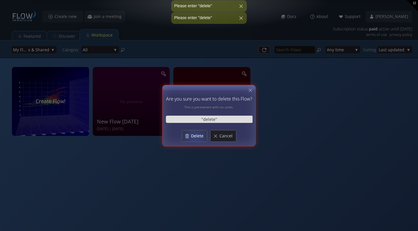
click at [195, 137] on span "Delete" at bounding box center [199, 136] width 16 height 6
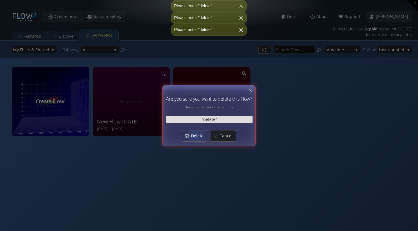
click at [195, 137] on span "Delete" at bounding box center [199, 136] width 16 height 6
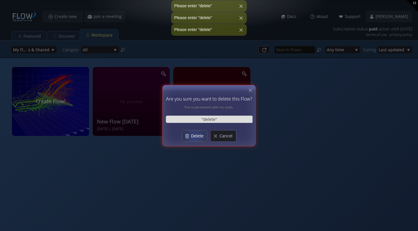
click at [195, 137] on span "Delete" at bounding box center [199, 136] width 16 height 6
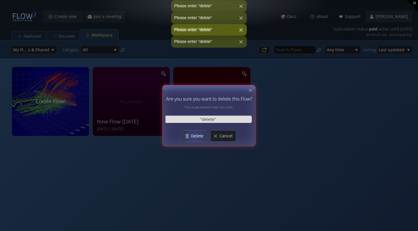
click at [195, 137] on span "Delete" at bounding box center [199, 136] width 16 height 6
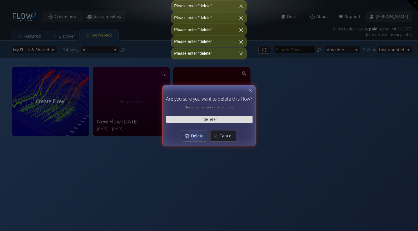
click at [195, 137] on span "Delete" at bounding box center [199, 136] width 16 height 6
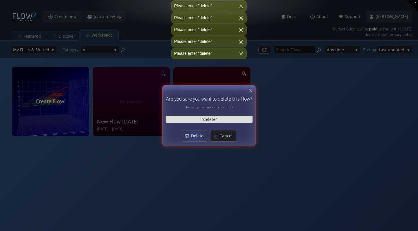
click at [195, 137] on span "Delete" at bounding box center [199, 136] width 16 height 6
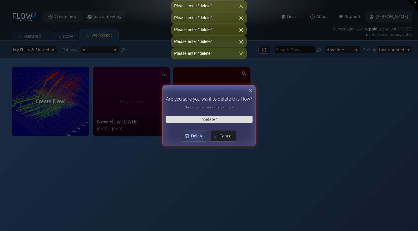
click at [195, 137] on span "Delete" at bounding box center [199, 136] width 16 height 6
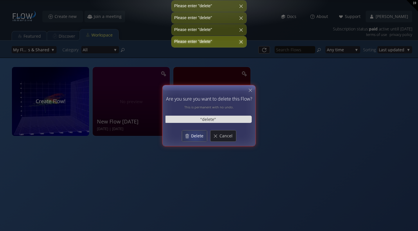
click at [195, 137] on span "Delete" at bounding box center [199, 136] width 16 height 6
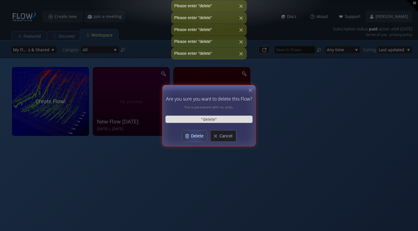
click at [195, 137] on span "Delete" at bounding box center [199, 136] width 16 height 6
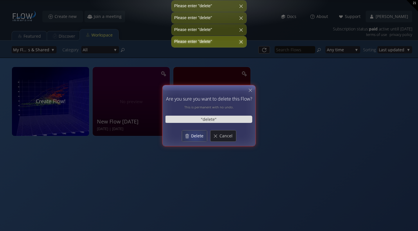
click at [195, 137] on span "Delete" at bounding box center [199, 136] width 16 height 6
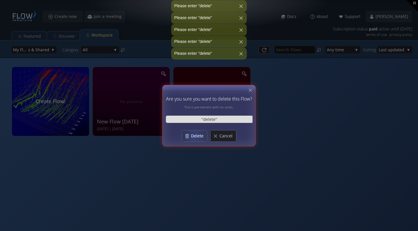
click at [195, 137] on span "Delete" at bounding box center [199, 136] width 16 height 6
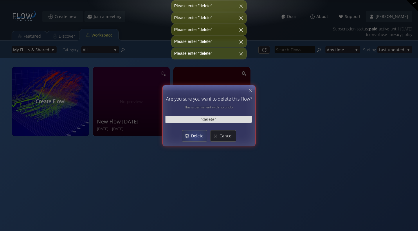
click at [195, 137] on span "Delete" at bounding box center [199, 136] width 16 height 6
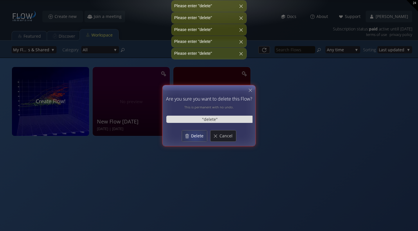
click at [195, 137] on span "Delete" at bounding box center [199, 136] width 16 height 6
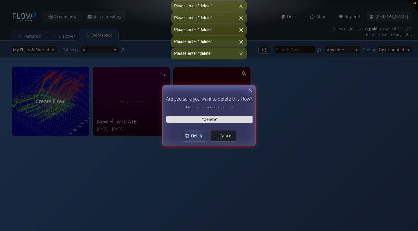
click at [195, 137] on span "Delete" at bounding box center [199, 136] width 16 height 6
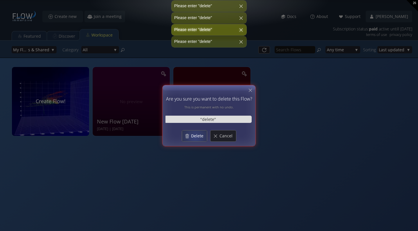
click at [195, 137] on span "Delete" at bounding box center [199, 136] width 16 height 6
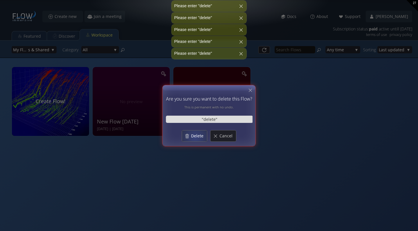
click at [195, 137] on span "Delete" at bounding box center [199, 136] width 16 height 6
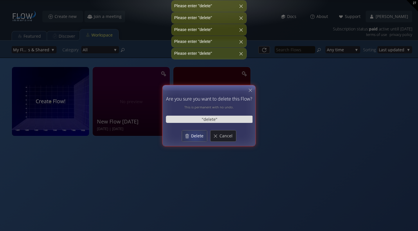
click at [195, 137] on span "Delete" at bounding box center [199, 136] width 16 height 6
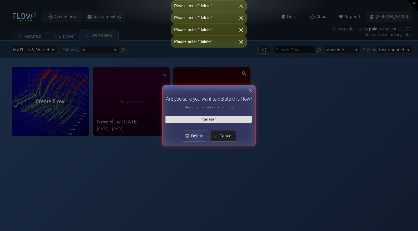
click at [195, 137] on span "Delete" at bounding box center [199, 136] width 16 height 6
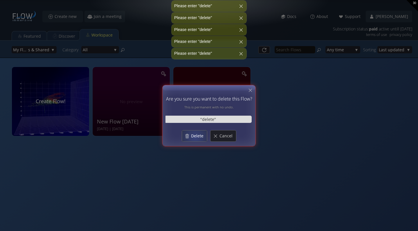
click at [195, 137] on span "Delete" at bounding box center [199, 136] width 16 height 6
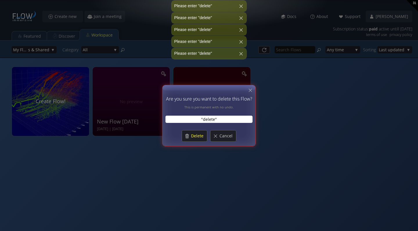
click at [219, 118] on input ""delete"" at bounding box center [209, 119] width 87 height 7
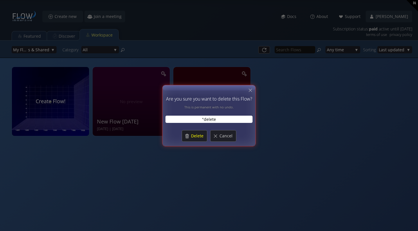
click at [204, 119] on input ""delete" at bounding box center [209, 119] width 87 height 7
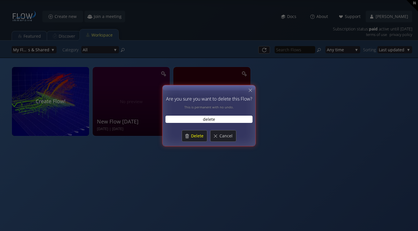
type input "delete"
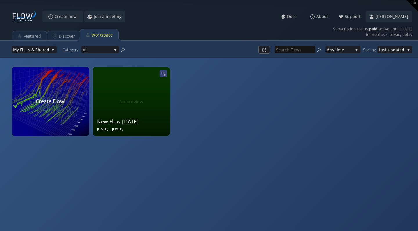
click at [161, 73] on icon at bounding box center [164, 74] width 6 height 6
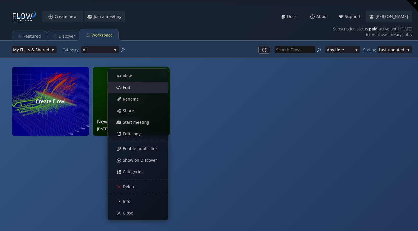
click at [136, 88] on div "Edit" at bounding box center [141, 87] width 54 height 11
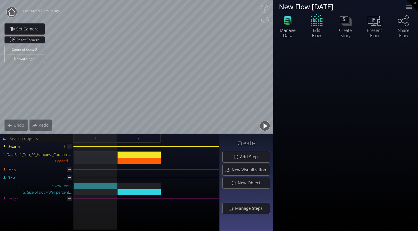
click at [104, 156] on div "Count of dots: 0 No warnings Close Calibrate to floor or table Close Tap anywhe…" at bounding box center [209, 115] width 418 height 231
click at [129, 153] on div "1: DataSet1_Top_20_Happiest_Countries_2017_2023_with_coords.csv" at bounding box center [140, 155] width 44 height 6
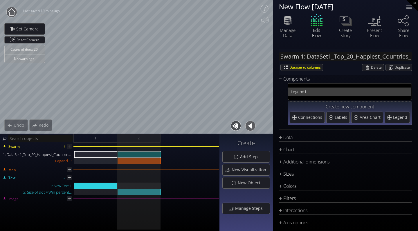
click at [346, 91] on span "1" at bounding box center [356, 91] width 104 height 7
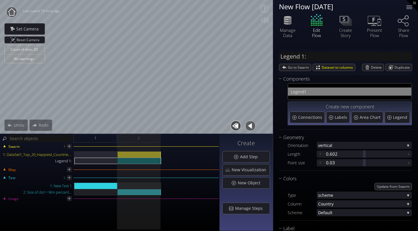
click at [318, 96] on div "Legend 1" at bounding box center [350, 92] width 118 height 8
click at [279, 128] on div "Count of dots: 20 No warnings Close Calibrate to floor or table Close Tap anywh…" at bounding box center [209, 115] width 418 height 231
click at [203, 172] on div "Count of dots: 20 No warnings Close Calibrate to floor or table Close Tap anywh…" at bounding box center [209, 115] width 418 height 231
click at [30, 41] on div "Count of dots: 20 No warnings Close Calibrate to floor or table Close Tap anywh…" at bounding box center [209, 115] width 418 height 231
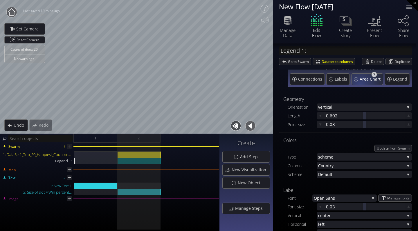
scroll to position [44, 0]
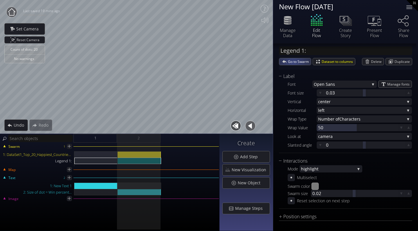
click at [293, 63] on span "Go to Swarm" at bounding box center [299, 61] width 23 height 7
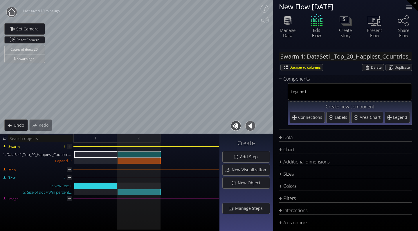
scroll to position [0, 0]
click at [293, 138] on div "Data" at bounding box center [342, 137] width 126 height 7
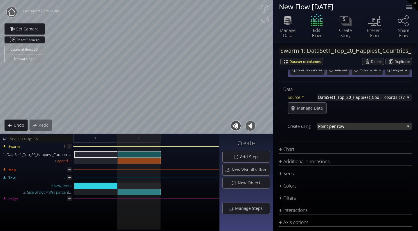
scroll to position [57, 0]
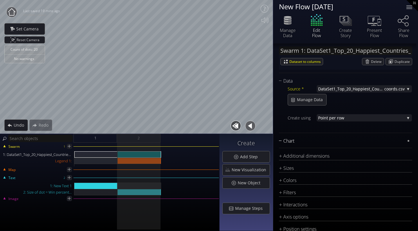
click at [299, 140] on div "Chart" at bounding box center [342, 141] width 126 height 7
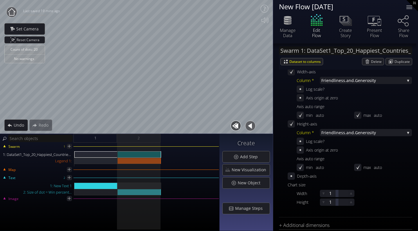
scroll to position [139, 0]
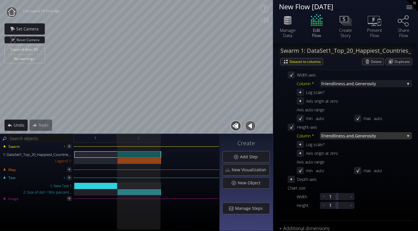
click at [355, 136] on span "Generosity" at bounding box center [380, 135] width 50 height 7
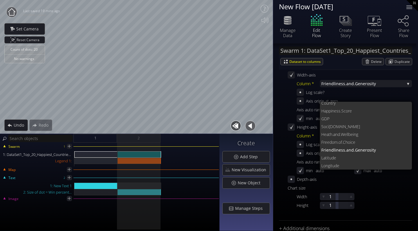
scroll to position [8, 0]
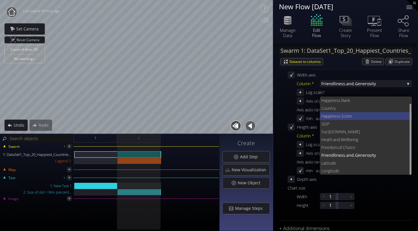
click at [347, 117] on span "ness.Score" at bounding box center [370, 116] width 76 height 8
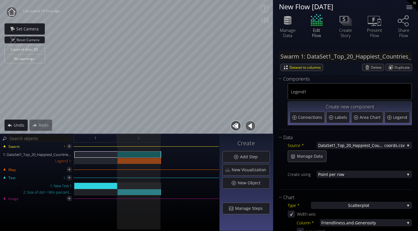
scroll to position [0, 0]
click at [86, 154] on div "1: DataSet1_Top_20_Happiest_Countries_2017_2023_with_coords.csv" at bounding box center [95, 155] width 43 height 6
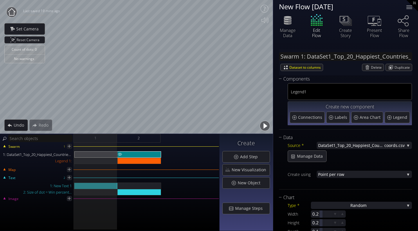
click at [121, 151] on button at bounding box center [120, 154] width 5 height 6
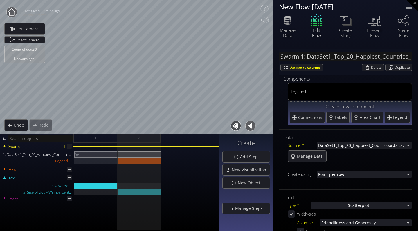
click at [111, 154] on div "1: DataSet1_Top_20_Happiest_Countries_2017_2023_with_coords.csv" at bounding box center [95, 155] width 43 height 6
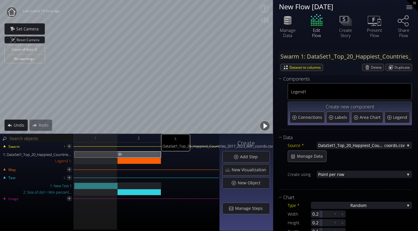
click at [123, 154] on div "1: DataSet1_Top_20_Happiest_Countries_2017_2023_with_coords.csv" at bounding box center [140, 155] width 44 height 6
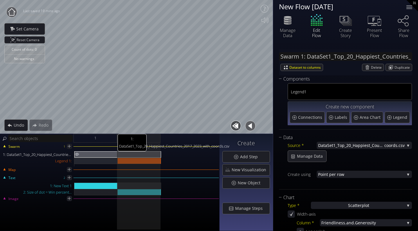
click at [96, 156] on div "1: DataSet1_Top_20_Happiest_Countries_2017_2023_with_coords.csv" at bounding box center [95, 155] width 43 height 6
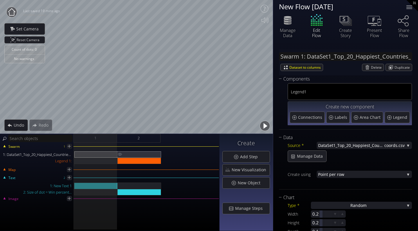
click at [144, 152] on div "1: DataSet1_Top_20_Happiest_Countries_2017_2023_with_coords.csv" at bounding box center [140, 155] width 44 height 6
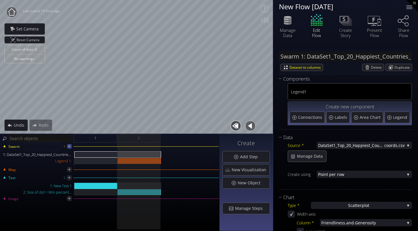
click at [69, 147] on icon at bounding box center [69, 146] width 3 height 3
type input "Swarm 2:"
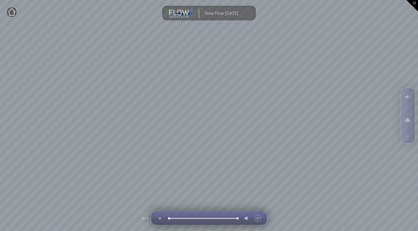
click at [259, 215] on div at bounding box center [252, 218] width 24 height 14
click at [256, 218] on div at bounding box center [252, 218] width 24 height 14
click at [242, 219] on div at bounding box center [246, 219] width 9 height 14
click at [257, 220] on div at bounding box center [258, 219] width 9 height 14
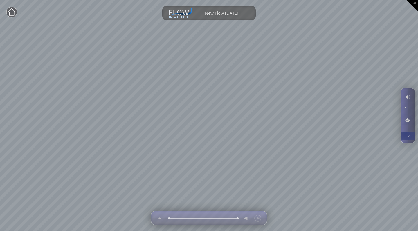
click at [406, 134] on div at bounding box center [408, 136] width 11 height 8
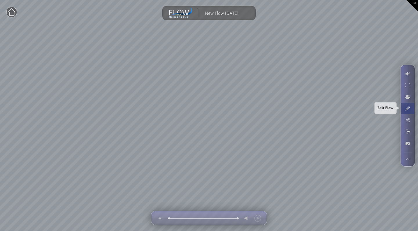
click at [408, 110] on div at bounding box center [408, 108] width 11 height 11
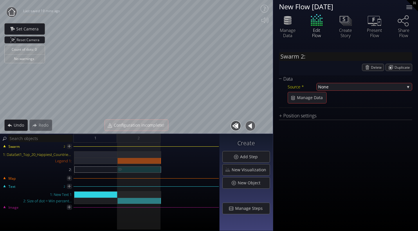
drag, startPoint x: 100, startPoint y: 168, endPoint x: 119, endPoint y: 170, distance: 19.5
click at [119, 170] on div "1: DataSet1_Top_20_Happiest_Countries_2017_2023_with_coords.csv Legend 1: 2: 2:" at bounding box center [110, 164] width 218 height 24
click at [111, 168] on div "2:" at bounding box center [95, 170] width 43 height 6
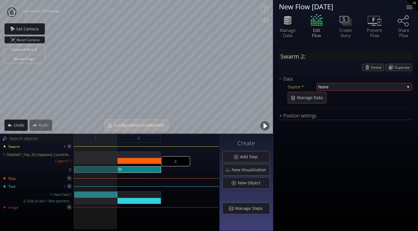
click at [140, 169] on div "2:" at bounding box center [140, 170] width 44 height 6
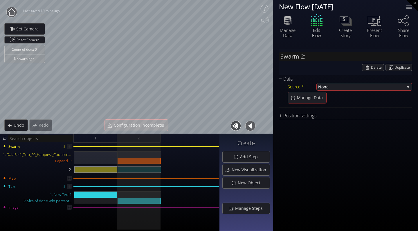
drag, startPoint x: 160, startPoint y: 169, endPoint x: 110, endPoint y: 166, distance: 49.5
click at [110, 166] on div "1: DataSet1_Top_20_Happiest_Countries_2017_2023_with_coords.csv Legend 1: 2:" at bounding box center [110, 164] width 218 height 24
click at [246, 153] on div "Add Step" at bounding box center [246, 157] width 47 height 11
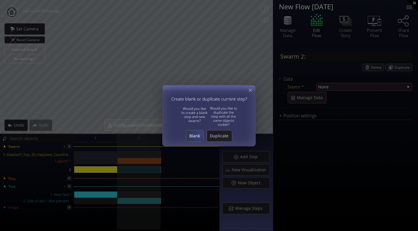
click at [200, 134] on span "Blank" at bounding box center [194, 136] width 17 height 6
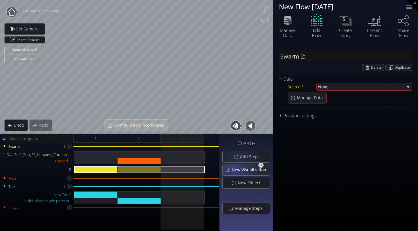
click at [236, 167] on span "New Visualization" at bounding box center [250, 170] width 38 height 6
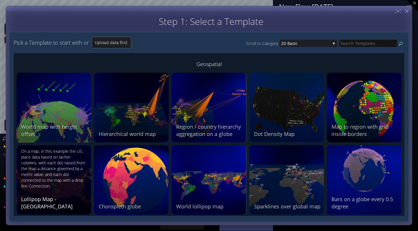
scroll to position [538, 0]
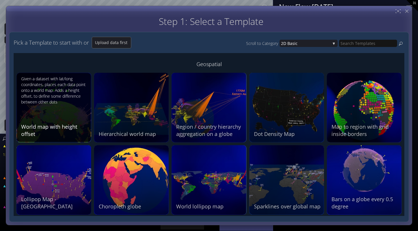
click at [58, 116] on div "Given a dataset with lat/long coordinates, places each data point onto a world …" at bounding box center [54, 107] width 67 height 62
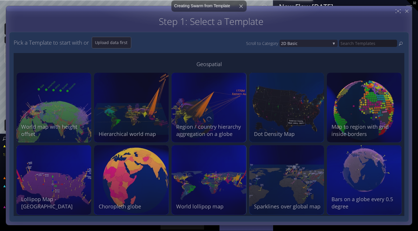
click at [58, 116] on div at bounding box center [209, 119] width 400 height 206
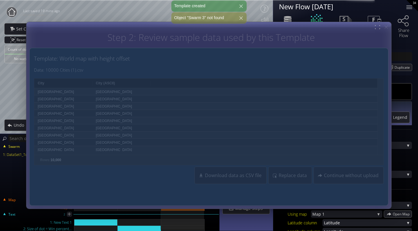
scroll to position [0, 0]
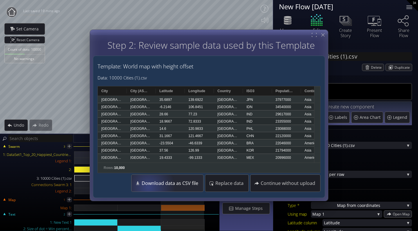
click at [155, 185] on span "Download data as CSV file" at bounding box center [171, 184] width 60 height 6
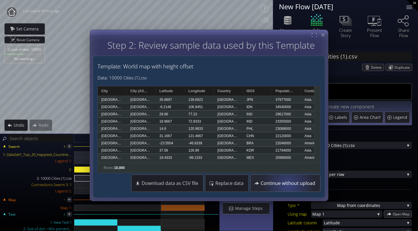
click at [288, 186] on span "Continue without upload" at bounding box center [289, 184] width 58 height 6
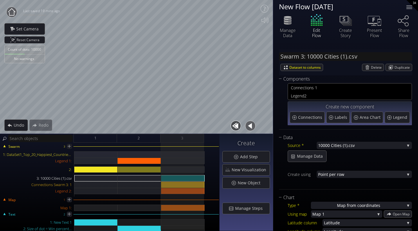
click at [185, 138] on div "Count of dots: 10000 No warnings Close Calibrate to floor or table Close Tap an…" at bounding box center [209, 115] width 418 height 231
click at [180, 137] on div "Count of dots: 10000 No warnings Close Calibrate to floor or table Close Tap an…" at bounding box center [209, 115] width 418 height 231
click at [286, 79] on div "Components" at bounding box center [342, 79] width 126 height 7
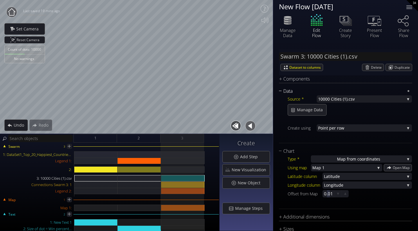
click at [283, 89] on div "Data" at bounding box center [342, 91] width 126 height 7
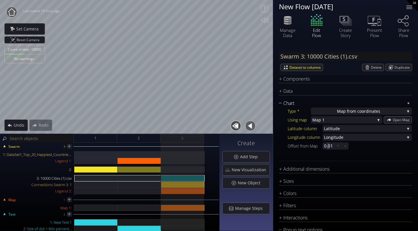
click at [284, 100] on div "Chart" at bounding box center [342, 103] width 126 height 7
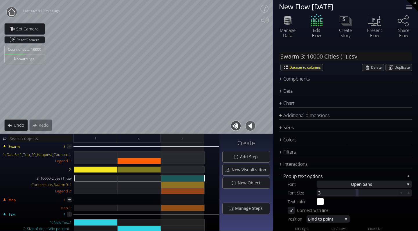
click at [282, 177] on div "Popup text options" at bounding box center [342, 176] width 126 height 7
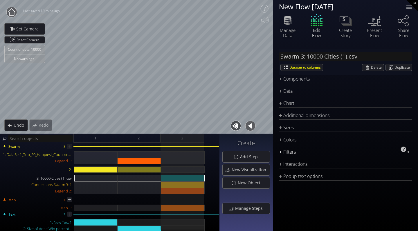
click at [291, 149] on div "Filters" at bounding box center [342, 152] width 126 height 7
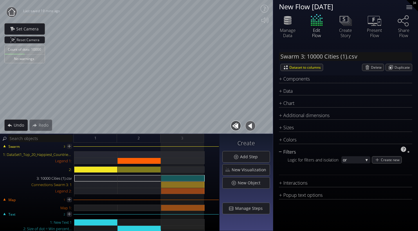
click at [292, 149] on div "Filters" at bounding box center [342, 152] width 126 height 7
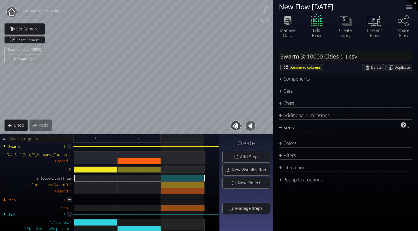
click at [290, 128] on div "Sizes" at bounding box center [342, 127] width 126 height 7
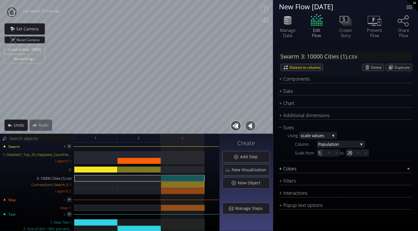
click at [296, 166] on div "Colors" at bounding box center [342, 169] width 126 height 7
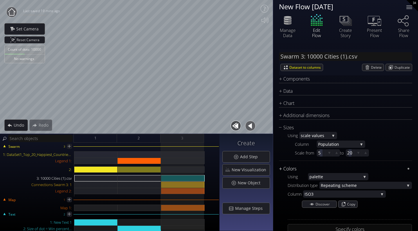
click at [294, 169] on div "Colors" at bounding box center [342, 169] width 126 height 7
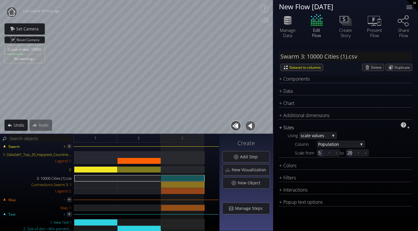
click at [285, 128] on div "Sizes" at bounding box center [342, 127] width 126 height 7
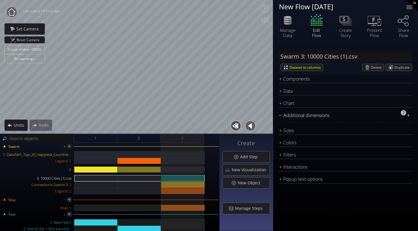
click at [289, 117] on div "Additional dimensions" at bounding box center [342, 115] width 126 height 7
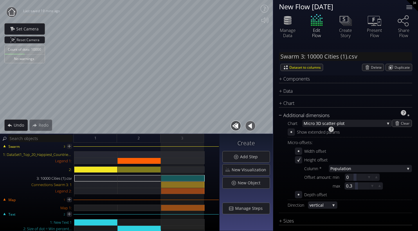
click at [311, 115] on div "Additional dimensions" at bounding box center [342, 115] width 126 height 7
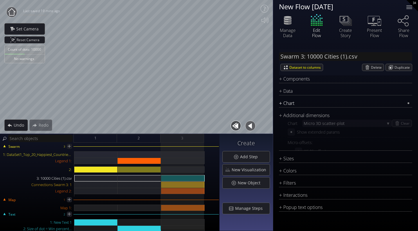
click at [311, 102] on div "Chart" at bounding box center [342, 103] width 126 height 7
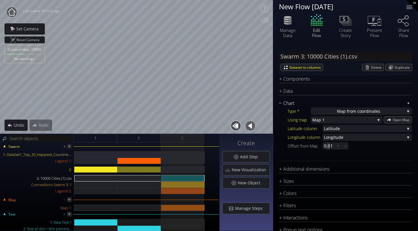
click at [299, 102] on div "Chart" at bounding box center [342, 103] width 126 height 7
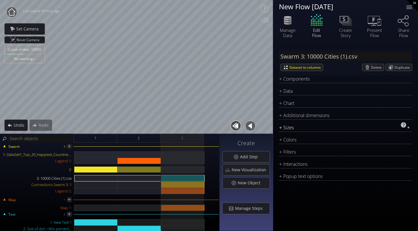
click at [289, 131] on div "Sizes" at bounding box center [342, 127] width 126 height 7
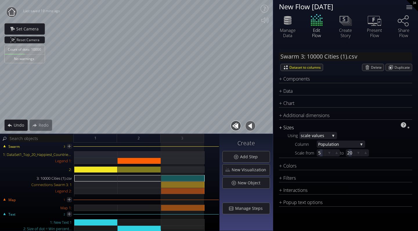
click at [283, 128] on div "Sizes" at bounding box center [342, 127] width 126 height 7
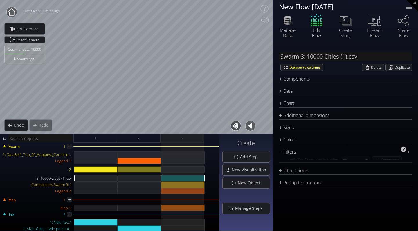
click at [287, 150] on div "Filters" at bounding box center [342, 152] width 126 height 7
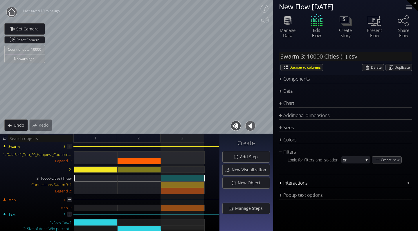
click at [286, 181] on div "Interactions" at bounding box center [342, 183] width 126 height 7
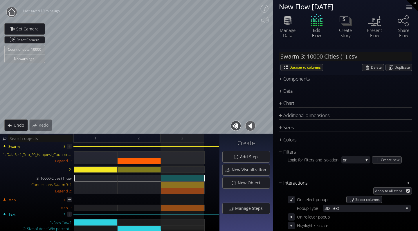
click at [287, 184] on div "Interactions" at bounding box center [342, 183] width 126 height 7
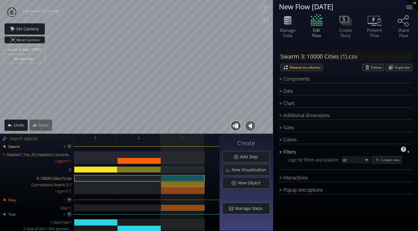
click at [289, 151] on div "Filters" at bounding box center [342, 152] width 126 height 7
click at [290, 140] on div "Colors" at bounding box center [342, 139] width 126 height 7
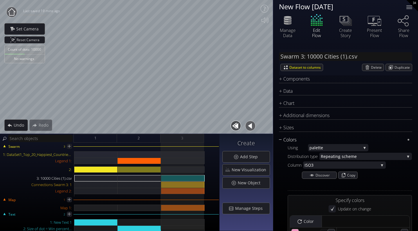
click at [290, 140] on div "Colors" at bounding box center [342, 139] width 126 height 7
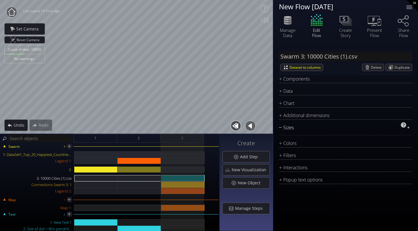
click at [289, 128] on div "Sizes" at bounding box center [342, 127] width 126 height 7
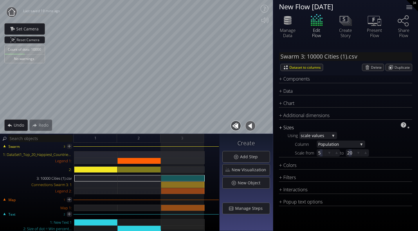
click at [289, 128] on div "Sizes" at bounding box center [342, 127] width 126 height 7
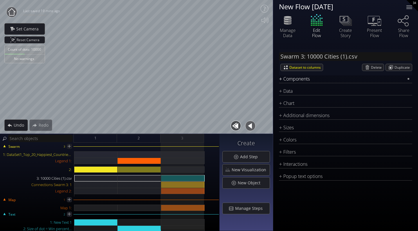
click at [299, 76] on div "Components" at bounding box center [342, 79] width 126 height 7
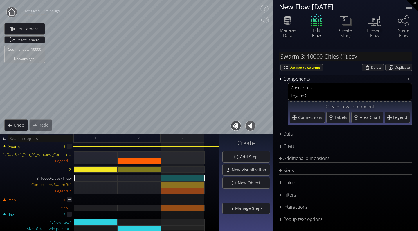
click at [293, 79] on div "Components" at bounding box center [342, 79] width 126 height 7
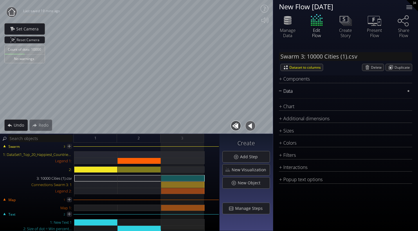
click at [294, 88] on div "Data" at bounding box center [342, 91] width 126 height 7
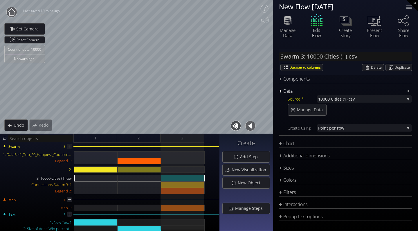
click at [296, 92] on div "Data" at bounding box center [342, 91] width 126 height 7
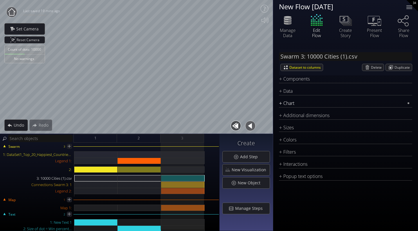
click at [295, 104] on div "Chart" at bounding box center [342, 103] width 126 height 7
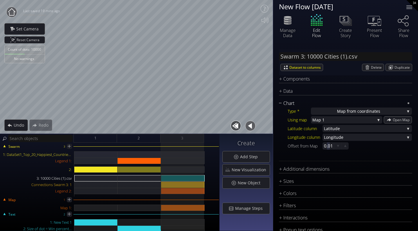
click at [289, 106] on div "Chart" at bounding box center [342, 103] width 126 height 7
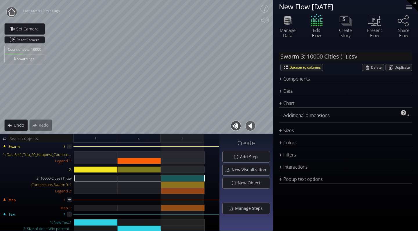
click at [288, 112] on div "Additional dimensions" at bounding box center [342, 115] width 126 height 7
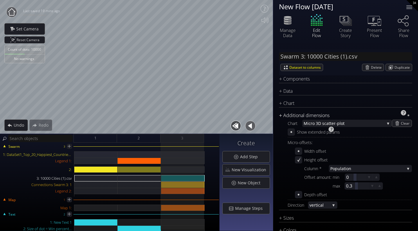
click at [287, 117] on div "Additional dimensions" at bounding box center [342, 115] width 126 height 7
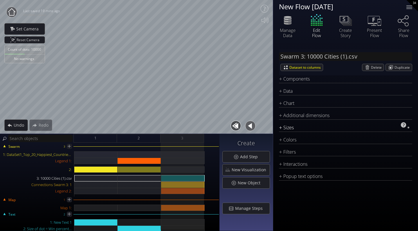
click at [288, 129] on div "Sizes" at bounding box center [342, 127] width 126 height 7
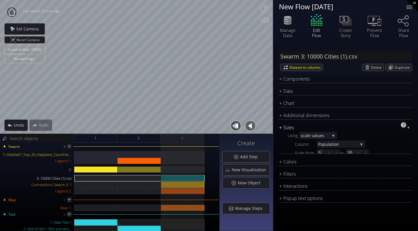
click at [288, 127] on div "Sizes" at bounding box center [342, 127] width 126 height 7
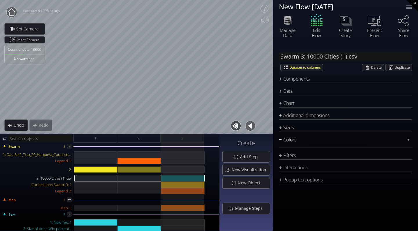
click at [288, 138] on div "Colors" at bounding box center [342, 139] width 126 height 7
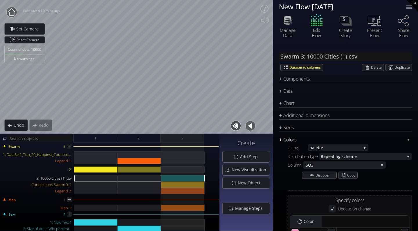
click at [288, 138] on div "Colors" at bounding box center [342, 139] width 126 height 7
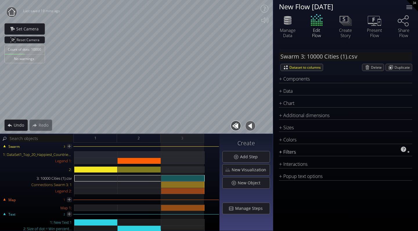
click at [289, 152] on div "Filters" at bounding box center [342, 152] width 126 height 7
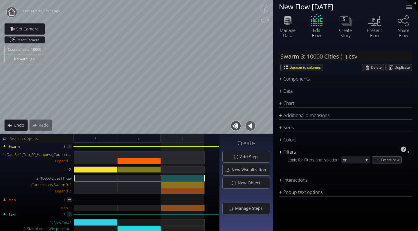
click at [288, 152] on div "Filters" at bounding box center [342, 152] width 126 height 7
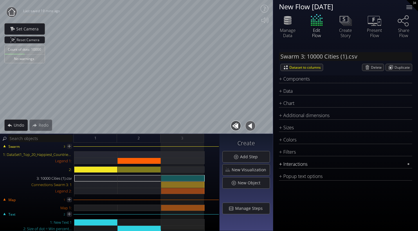
click at [291, 163] on div "Interactions" at bounding box center [342, 164] width 126 height 7
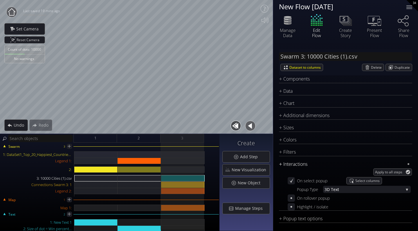
click at [291, 163] on div "Interactions" at bounding box center [342, 164] width 126 height 7
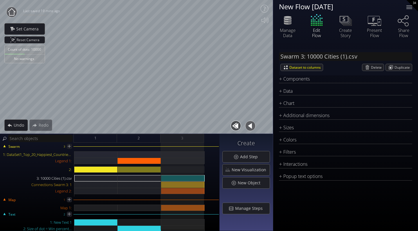
click at [288, 83] on div "Con nections 1 Legend 2 Create new component Connections Labels Area Chart Lege…" at bounding box center [345, 83] width 133 height 1
click at [288, 82] on div "Components" at bounding box center [342, 79] width 126 height 7
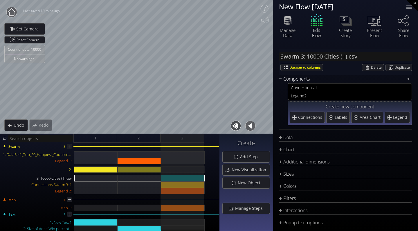
click at [289, 82] on div "Components" at bounding box center [342, 79] width 126 height 7
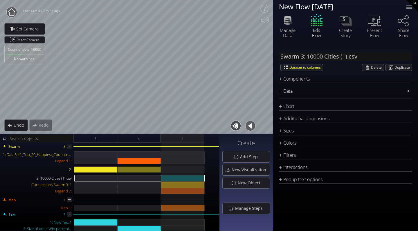
click at [290, 90] on div "Data" at bounding box center [342, 91] width 126 height 7
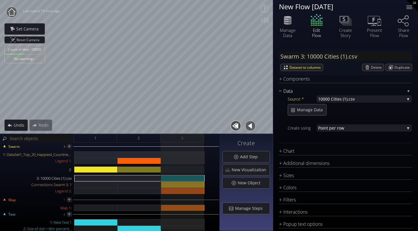
click at [290, 90] on div "Data" at bounding box center [342, 91] width 126 height 7
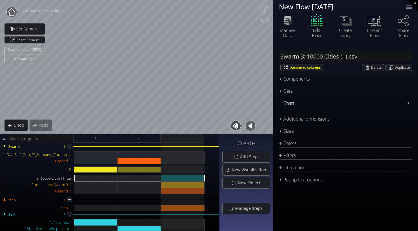
click at [296, 103] on div "Chart" at bounding box center [342, 103] width 126 height 7
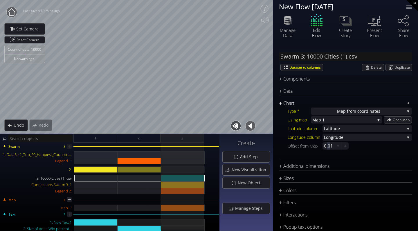
click at [292, 102] on div "Chart" at bounding box center [342, 103] width 126 height 7
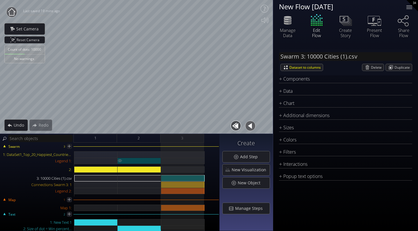
click at [149, 161] on div "Legend 1:" at bounding box center [140, 161] width 44 height 6
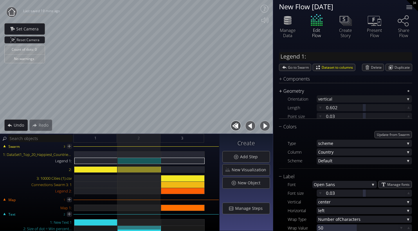
click at [286, 92] on div "Geometry" at bounding box center [342, 91] width 126 height 7
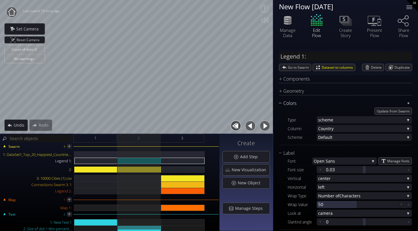
click at [286, 102] on div "Colors" at bounding box center [342, 103] width 126 height 7
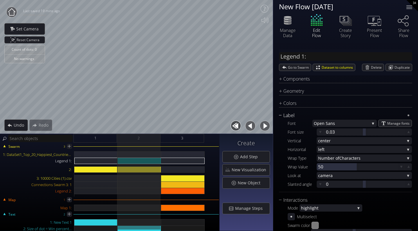
click at [287, 114] on div "Label" at bounding box center [342, 115] width 126 height 7
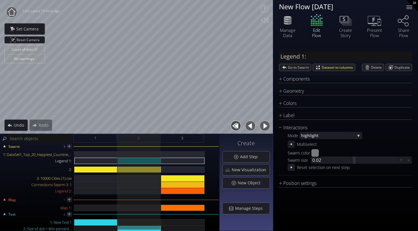
click at [287, 132] on div "Mode highligh t none highligh t isol ate Multiselect Swarm color #7a7a7a Swarm …" at bounding box center [345, 152] width 133 height 40
click at [284, 124] on div "Geometry Orientation vertic al vertic al horizontal Length 0.602 Point size 0.0…" at bounding box center [345, 134] width 133 height 92
click at [285, 127] on div "Interactions" at bounding box center [342, 127] width 126 height 7
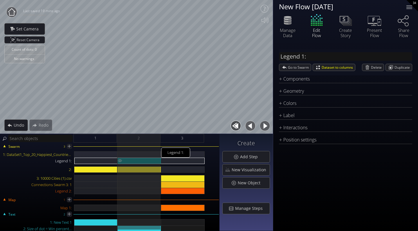
click at [135, 162] on div "Legend 1:" at bounding box center [140, 161] width 44 height 6
click at [136, 153] on div "1: DataSet1_Top_20_Happiest_Countries_2017_2023_with_coords.csv" at bounding box center [140, 155] width 44 height 6
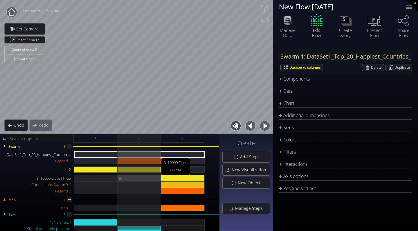
click at [147, 178] on div "3: 10000 Cities (1).csv" at bounding box center [140, 178] width 44 height 6
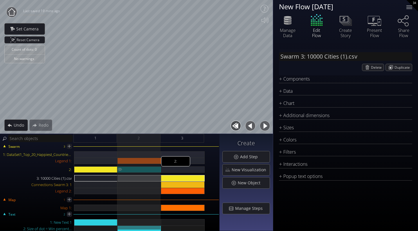
click at [141, 170] on div "2:" at bounding box center [140, 170] width 44 height 6
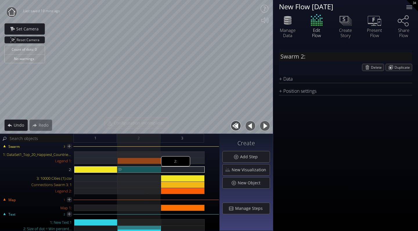
scroll to position [0, 0]
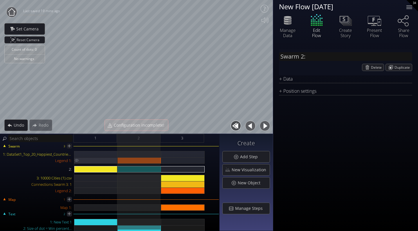
click at [108, 158] on div "Legend 1:" at bounding box center [95, 161] width 43 height 6
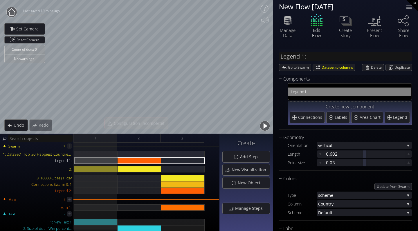
click at [136, 147] on div "Swarm 3 1: DataSet1_Top_20_Happiest_Countries_2017_2023_with_coords.csv Legend …" at bounding box center [110, 171] width 218 height 49
click at [139, 173] on div "3: 10000 Cities (1).csv" at bounding box center [140, 173] width 44 height 45
click at [145, 145] on div "Swarm 3 1: DataSet1_Top_20_Happiest_Countries_2017_2023_with_coords.csv Legend …" at bounding box center [110, 187] width 220 height 89
click at [143, 139] on div "2" at bounding box center [139, 138] width 44 height 9
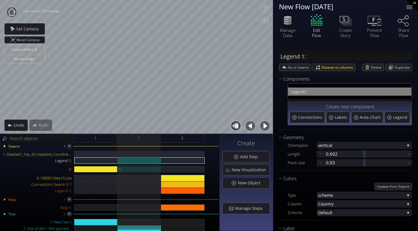
click at [148, 169] on div "2:" at bounding box center [140, 169] width 44 height 6
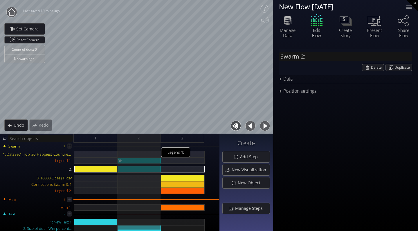
click at [145, 160] on div "Legend 1:" at bounding box center [140, 161] width 44 height 6
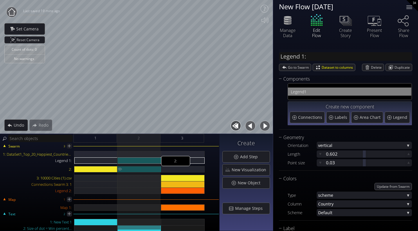
click at [144, 168] on div "2:" at bounding box center [140, 169] width 44 height 6
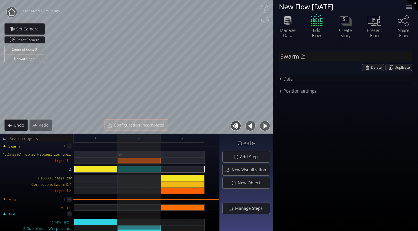
click at [139, 151] on div "1: DataSet1_Top_20_Happiest_Countries_2017_2023_with_coords.csv" at bounding box center [140, 154] width 44 height 6
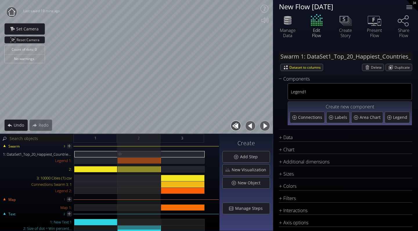
click at [139, 153] on div "1: DataSet1_Top_20_Happiest_Countries_2017_2023_with_coords.csv" at bounding box center [140, 154] width 44 height 6
click at [180, 162] on div "Legend 1:" at bounding box center [183, 161] width 44 height 6
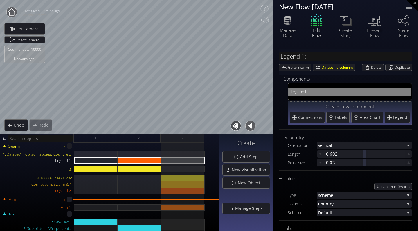
click at [132, 173] on div at bounding box center [140, 173] width 44 height 45
click at [127, 162] on div "Legend 1:" at bounding box center [140, 161] width 44 height 6
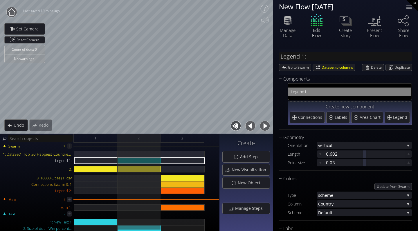
click at [143, 175] on div at bounding box center [140, 173] width 44 height 45
click at [142, 184] on div "Connections Swarm 3: 1" at bounding box center [140, 185] width 44 height 6
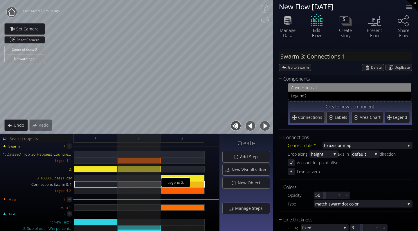
click at [142, 195] on div "Legend 2:" at bounding box center [140, 173] width 44 height 45
click at [142, 185] on div "Connections Swarm 3: 1" at bounding box center [140, 185] width 44 height 6
click at [142, 177] on div "3: 10000 Cities (1).csv" at bounding box center [140, 178] width 44 height 6
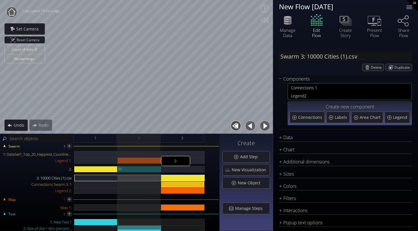
click at [141, 167] on div "2:" at bounding box center [140, 169] width 44 height 6
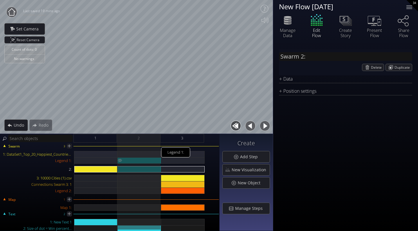
click at [140, 161] on div "Legend 1:" at bounding box center [140, 161] width 44 height 6
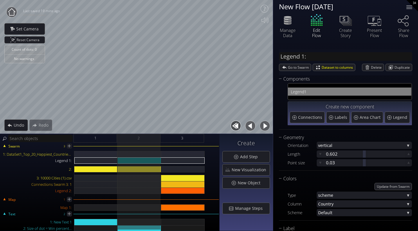
click at [140, 147] on div "Swarm 3 1: DataSet1_Top_20_Happiest_Countries_2017_2023_with_coords.csv Legend …" at bounding box center [110, 171] width 218 height 49
click at [136, 158] on div "Legend 1:" at bounding box center [140, 161] width 44 height 6
click at [138, 152] on div "1: DataSet1_Top_20_Happiest_Countries_2017_2023_with_coords.csv" at bounding box center [140, 154] width 44 height 6
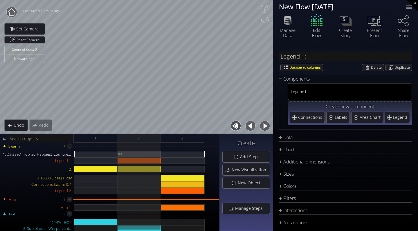
type input "Swarm 1: DataSet1_Top_20_Happiest_Countries_2017_2023_with_coords.csv"
click at [175, 151] on div "Swarm 3 1: DataSet1_Top_20_Happiest_Countries_2017_2023_with_coords.csv Legend …" at bounding box center [110, 171] width 218 height 49
click at [175, 153] on div "1: DataSet1_Top_20_Happiest_Countries_2017_2023_with_coords.csv" at bounding box center [183, 154] width 44 height 6
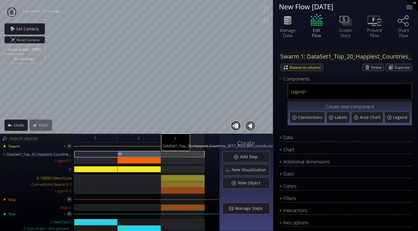
click at [150, 153] on div "1: DataSet1_Top_20_Happiest_Countries_2017_2023_with_coords.csv" at bounding box center [140, 154] width 44 height 6
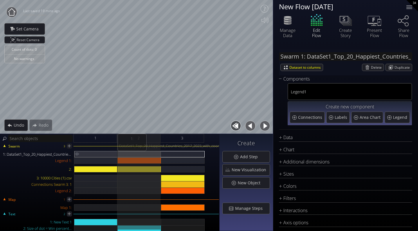
click at [103, 154] on div "1: DataSet1_Top_20_Happiest_Countries_2017_2023_with_coords.csv" at bounding box center [95, 154] width 43 height 6
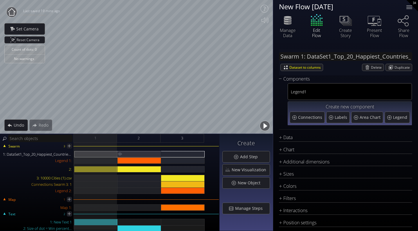
click at [130, 153] on div "1: DataSet1_Top_20_Happiest_Countries_2017_2023_with_coords.csv" at bounding box center [140, 154] width 44 height 6
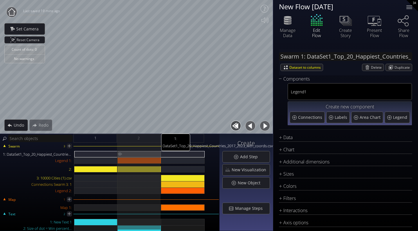
scroll to position [0, 0]
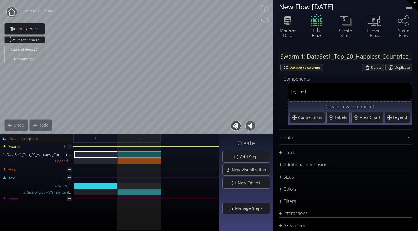
click at [284, 139] on div "Data" at bounding box center [342, 137] width 126 height 7
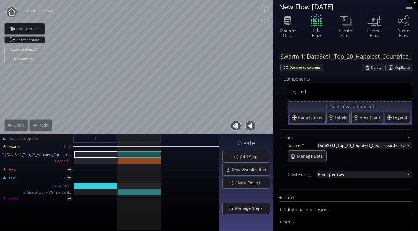
click at [286, 137] on div "Data" at bounding box center [342, 137] width 126 height 7
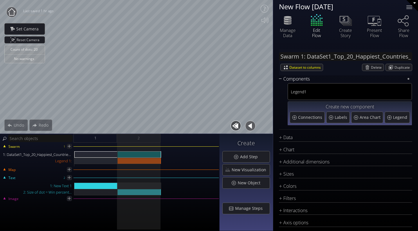
click at [288, 79] on div "Components" at bounding box center [342, 79] width 126 height 7
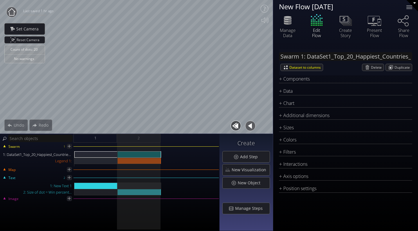
click at [285, 107] on div "Type * S catterplot S catterplot Categoriz ed columns Map from c oordinates Map…" at bounding box center [345, 107] width 133 height 1
click at [285, 104] on div "Chart" at bounding box center [342, 103] width 126 height 7
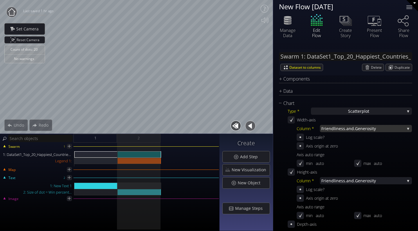
click at [326, 129] on span "Friendliness.and." at bounding box center [338, 128] width 34 height 7
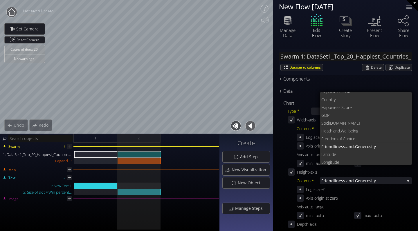
scroll to position [8, 0]
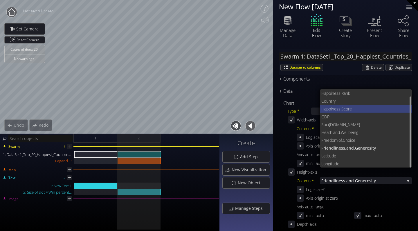
click at [336, 112] on span "ness.Score" at bounding box center [370, 109] width 76 height 8
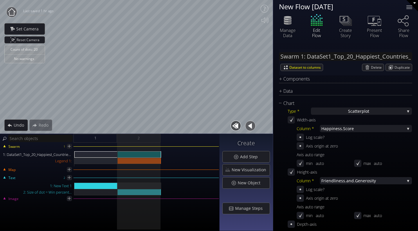
drag, startPoint x: 176, startPoint y: 156, endPoint x: 178, endPoint y: 163, distance: 7.3
click at [177, 156] on div "1: DataSet1_Top_20_Happiest_Countries_2017_2023_with_coords.csv Legend 1:" at bounding box center [110, 159] width 218 height 15
click at [231, 170] on div "New Visualization" at bounding box center [246, 170] width 47 height 11
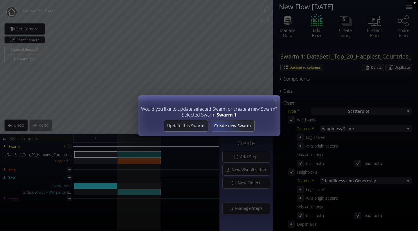
click at [219, 126] on span "Create new Swarm" at bounding box center [232, 126] width 43 height 6
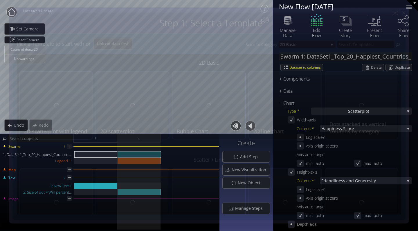
click at [406, 11] on icon at bounding box center [403, 12] width 5 height 5
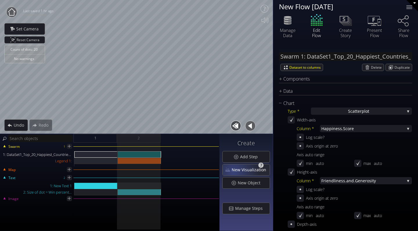
click at [235, 171] on span "New Visualization" at bounding box center [250, 170] width 38 height 6
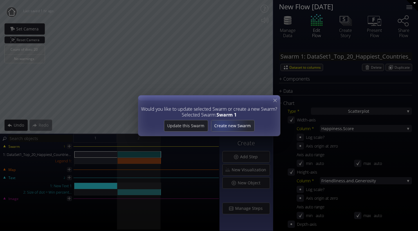
click at [222, 125] on span "Create new Swarm" at bounding box center [232, 126] width 43 height 6
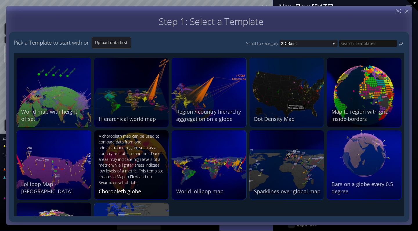
scroll to position [554, 0]
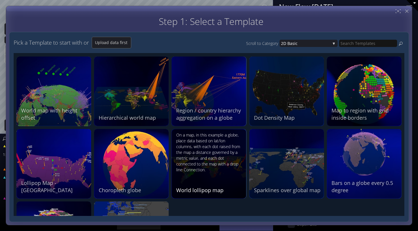
click at [196, 155] on div "On a map, in this example a globe, place data based on lat/lon columns, with ea…" at bounding box center [209, 152] width 67 height 41
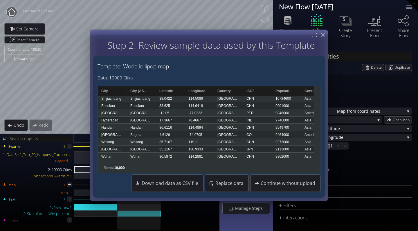
scroll to position [272, 0]
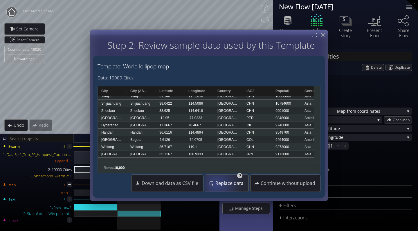
click at [218, 184] on span "Replace data" at bounding box center [231, 184] width 32 height 6
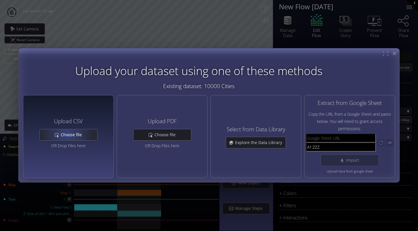
click at [67, 134] on span "Choose file" at bounding box center [72, 135] width 25 height 6
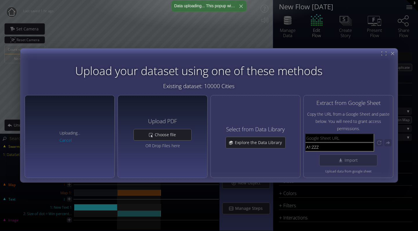
type input "Swarm 2: DataSet1_Top_20_Happiest_Countries_2017_2023_with_coords.csv"
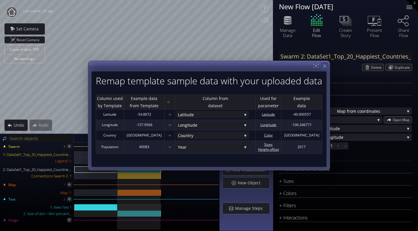
click at [326, 67] on div at bounding box center [324, 65] width 7 height 7
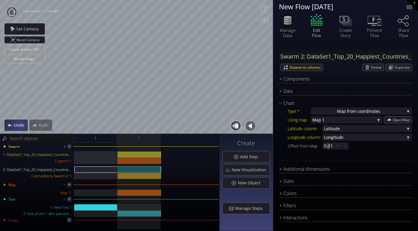
click at [15, 124] on span "Undo" at bounding box center [20, 126] width 14 height 6
click at [16, 124] on span "Undo" at bounding box center [20, 126] width 14 height 6
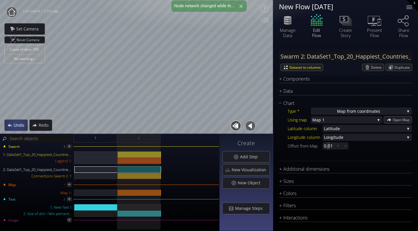
click at [16, 124] on span "Undo" at bounding box center [20, 126] width 14 height 6
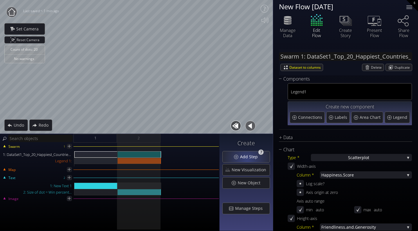
click at [248, 159] on span "Add Step" at bounding box center [250, 157] width 21 height 6
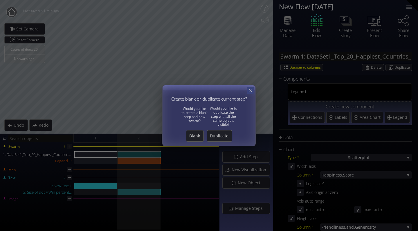
click at [247, 90] on div at bounding box center [250, 90] width 7 height 7
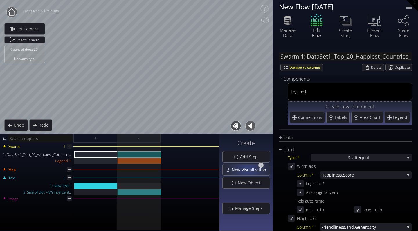
click at [249, 170] on span "New Visualization" at bounding box center [250, 170] width 38 height 6
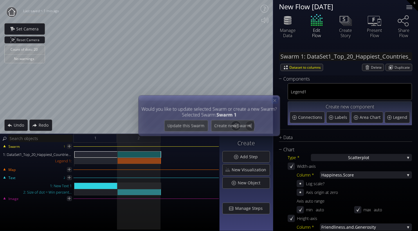
click at [276, 102] on icon at bounding box center [274, 100] width 5 height 5
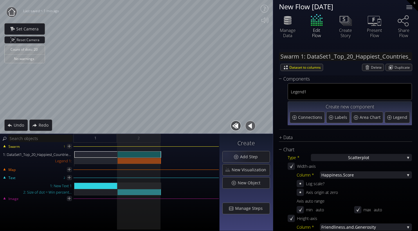
click at [178, 157] on div "1: DataSet1_Top_20_Happiest_Countries_2017_2023_with_coords.csv Legend 1:" at bounding box center [110, 159] width 218 height 15
click at [178, 139] on div "1 2" at bounding box center [146, 138] width 146 height 9
click at [241, 169] on span "New Visualization" at bounding box center [250, 170] width 38 height 6
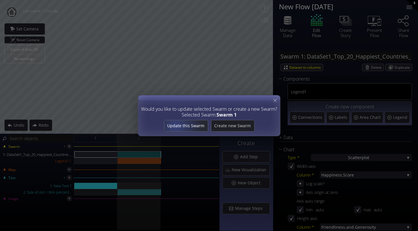
click at [179, 126] on span "Update this Swarm" at bounding box center [186, 126] width 44 height 6
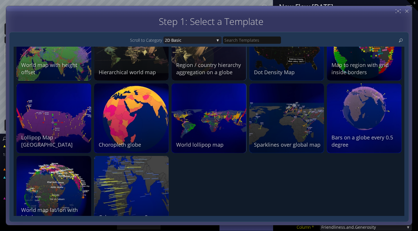
scroll to position [592, 0]
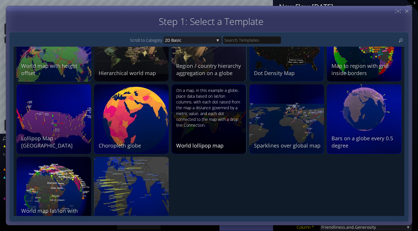
click at [204, 134] on div "On a map, in this example a globe, place data based on lat/lon columns, with ea…" at bounding box center [209, 119] width 67 height 62
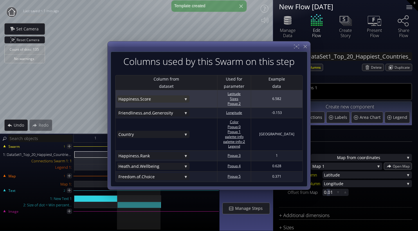
click at [185, 99] on div "Happi ness.Score" at bounding box center [153, 99] width 73 height 7
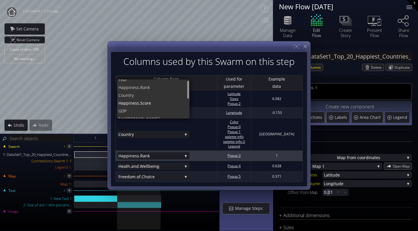
click at [216, 154] on 3 "Happ iness.Rank Year Happ iness.Rank Coun try Happi ness.Score GDP Soci al.Supp…" at bounding box center [166, 155] width 99 height 7
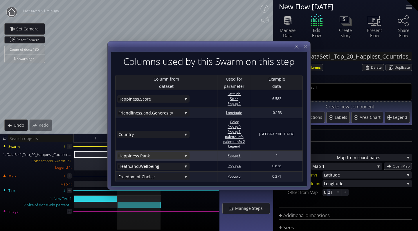
click at [181, 154] on span "iness.Rank" at bounding box center [155, 155] width 53 height 7
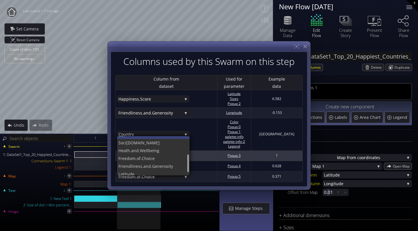
scroll to position [39, 0]
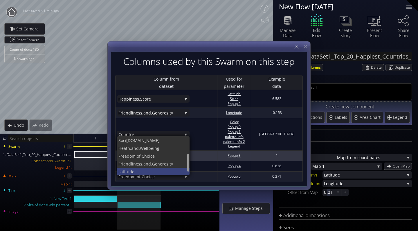
click at [136, 169] on span "de" at bounding box center [158, 172] width 56 height 8
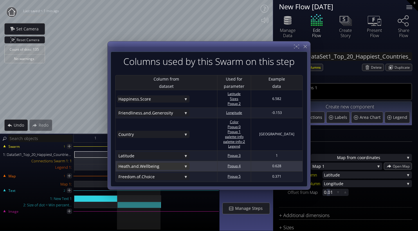
click at [143, 167] on span ".Wellbeing" at bounding box center [161, 166] width 44 height 7
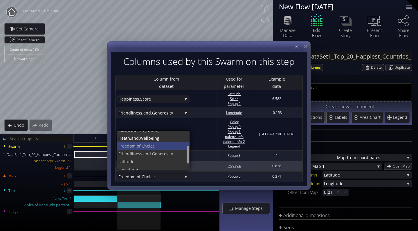
scroll to position [47, 0]
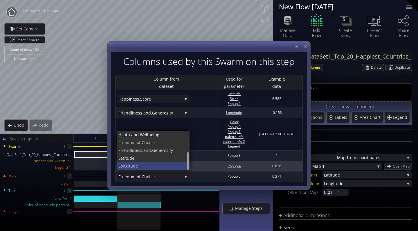
click at [134, 166] on span "Longitud" at bounding box center [126, 166] width 17 height 8
